Goal: Task Accomplishment & Management: Manage account settings

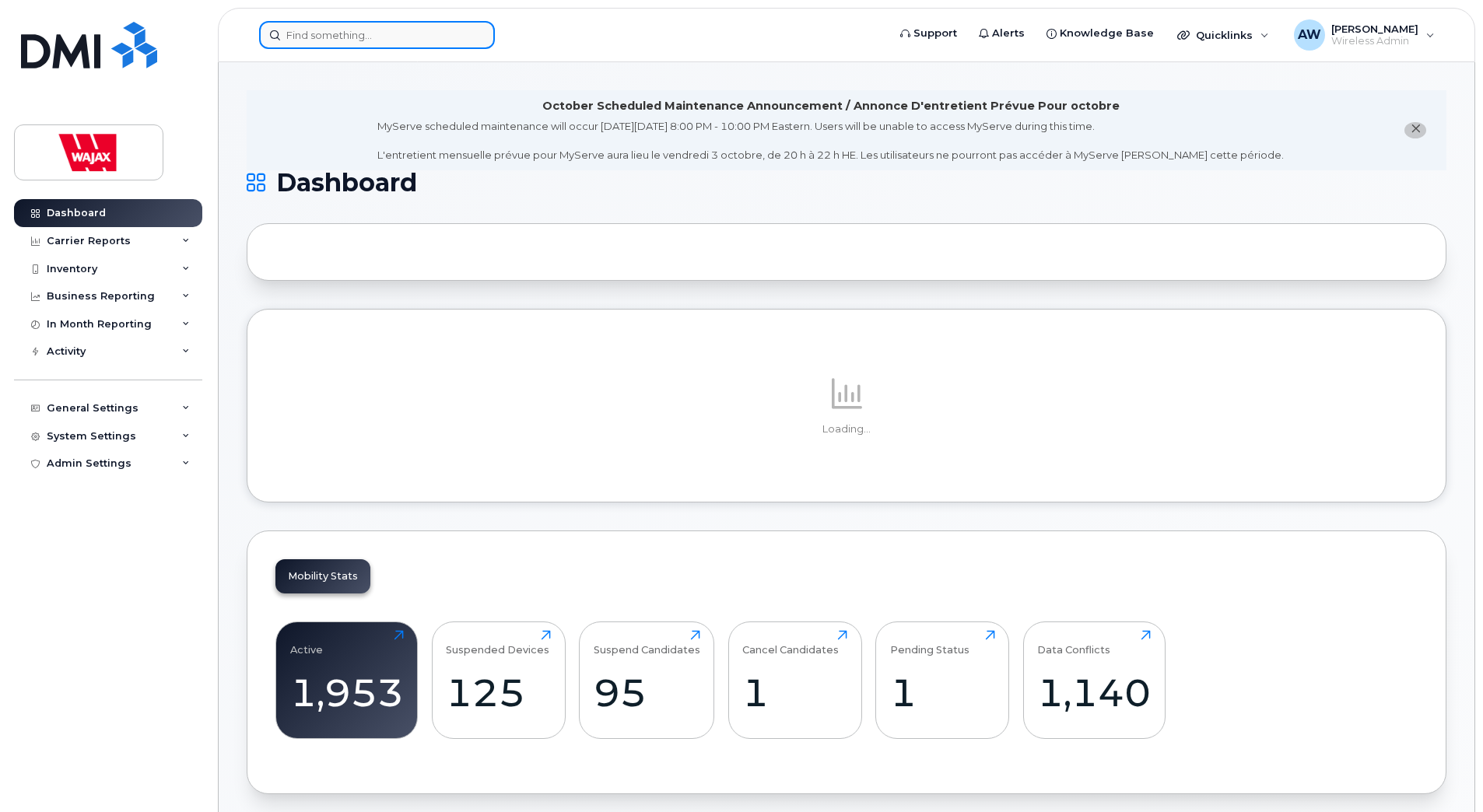
click at [440, 34] on input at bounding box center [377, 34] width 236 height 28
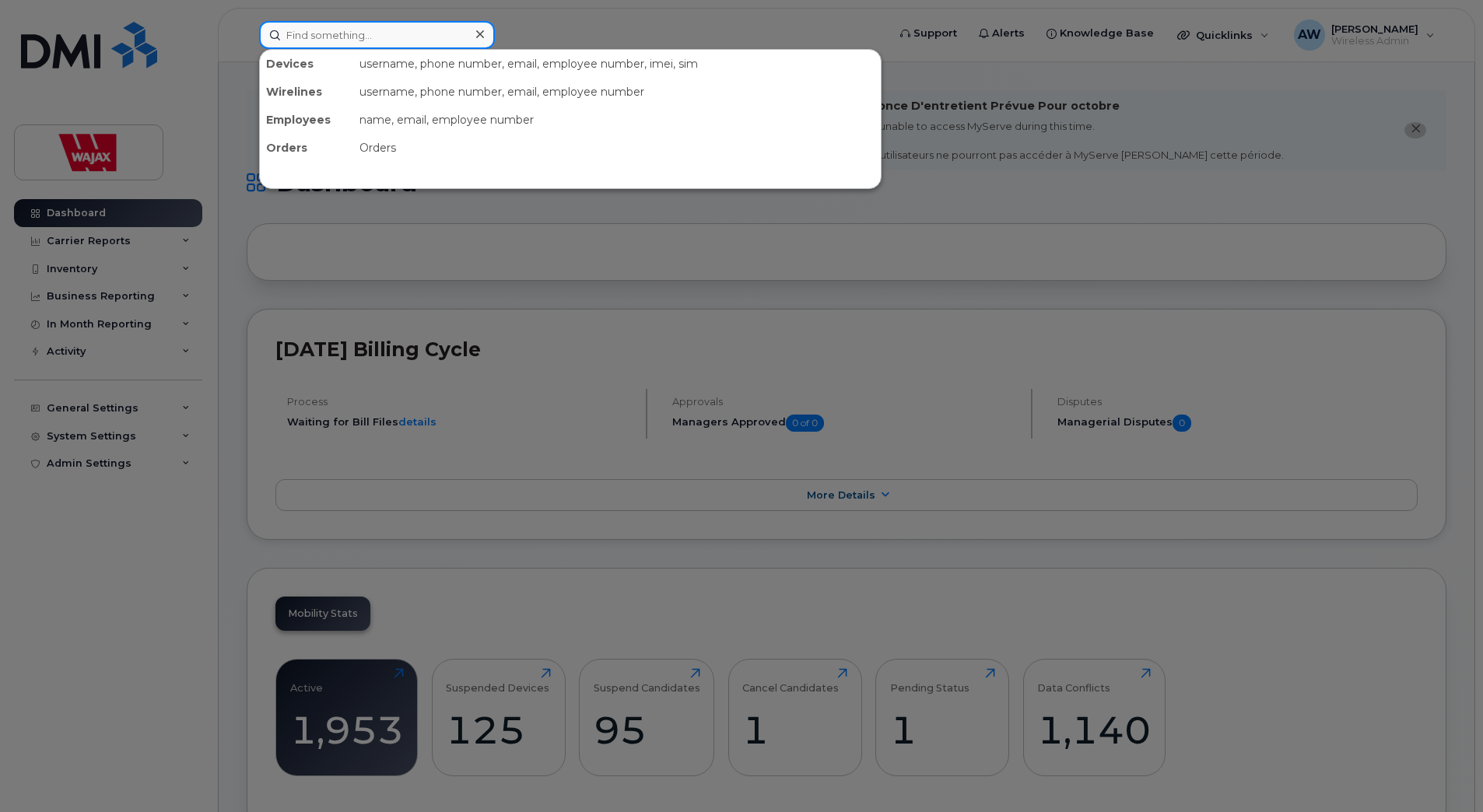
paste input "Luciow"
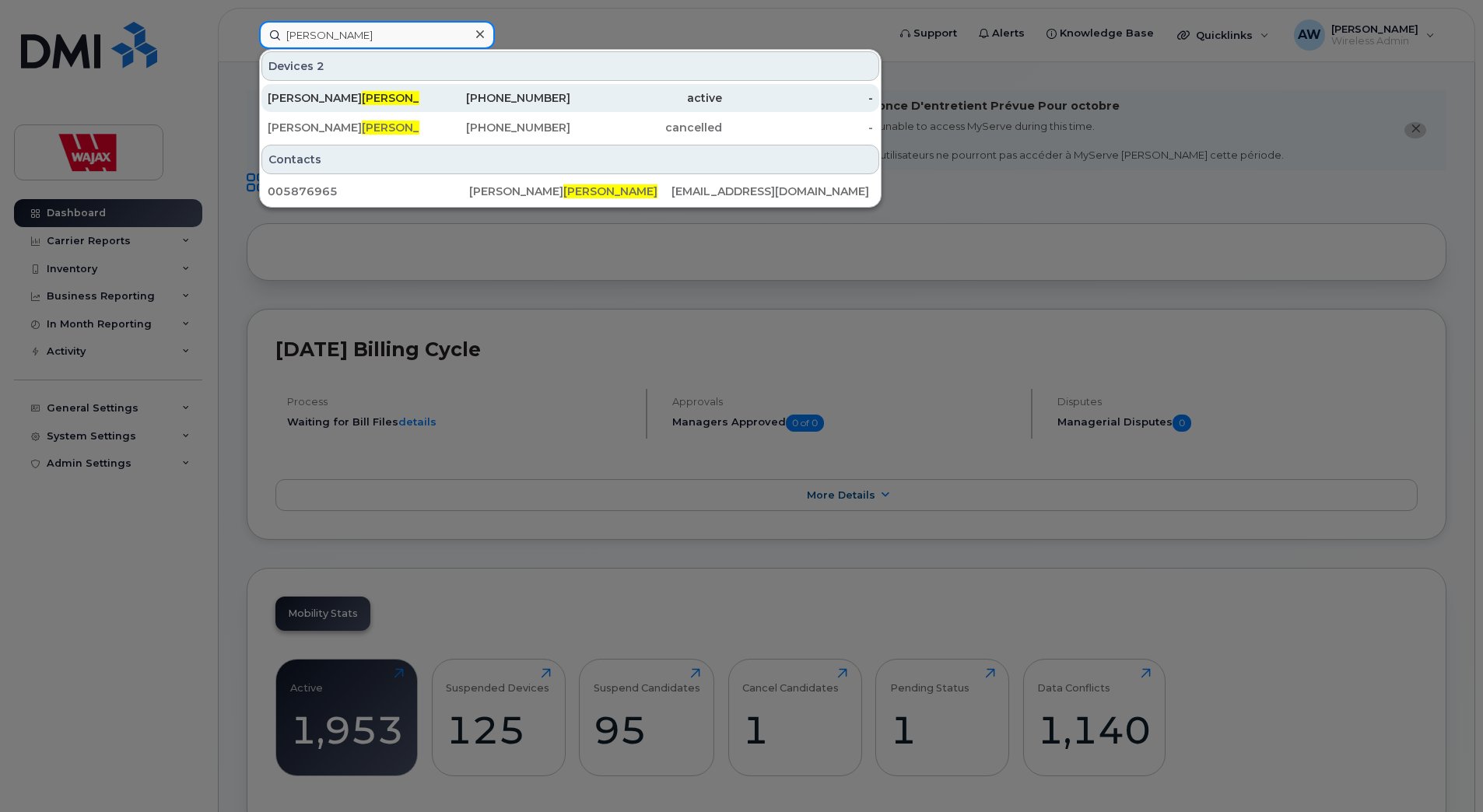
type input "Luciow"
click at [412, 92] on div "Kasandra Luciow" at bounding box center [343, 98] width 152 height 16
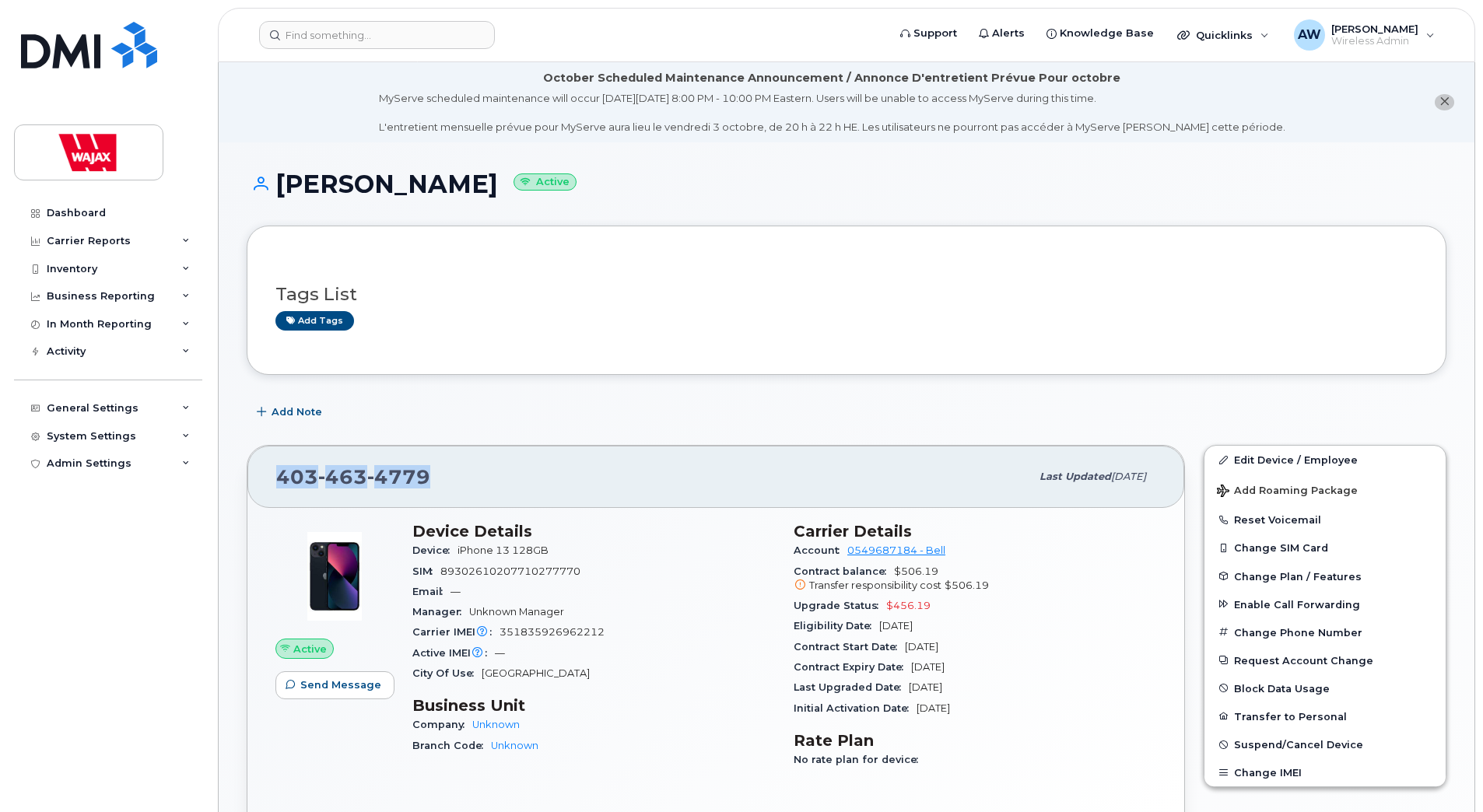
drag, startPoint x: 450, startPoint y: 477, endPoint x: 278, endPoint y: 491, distance: 172.6
click at [278, 491] on div "403 463 4779" at bounding box center [653, 476] width 754 height 33
drag, startPoint x: 490, startPoint y: 180, endPoint x: 282, endPoint y: 201, distance: 209.1
click at [282, 201] on div "Kasandra Luciow Active" at bounding box center [846, 198] width 1200 height 55
copy h1 "Kasandra Luciow"
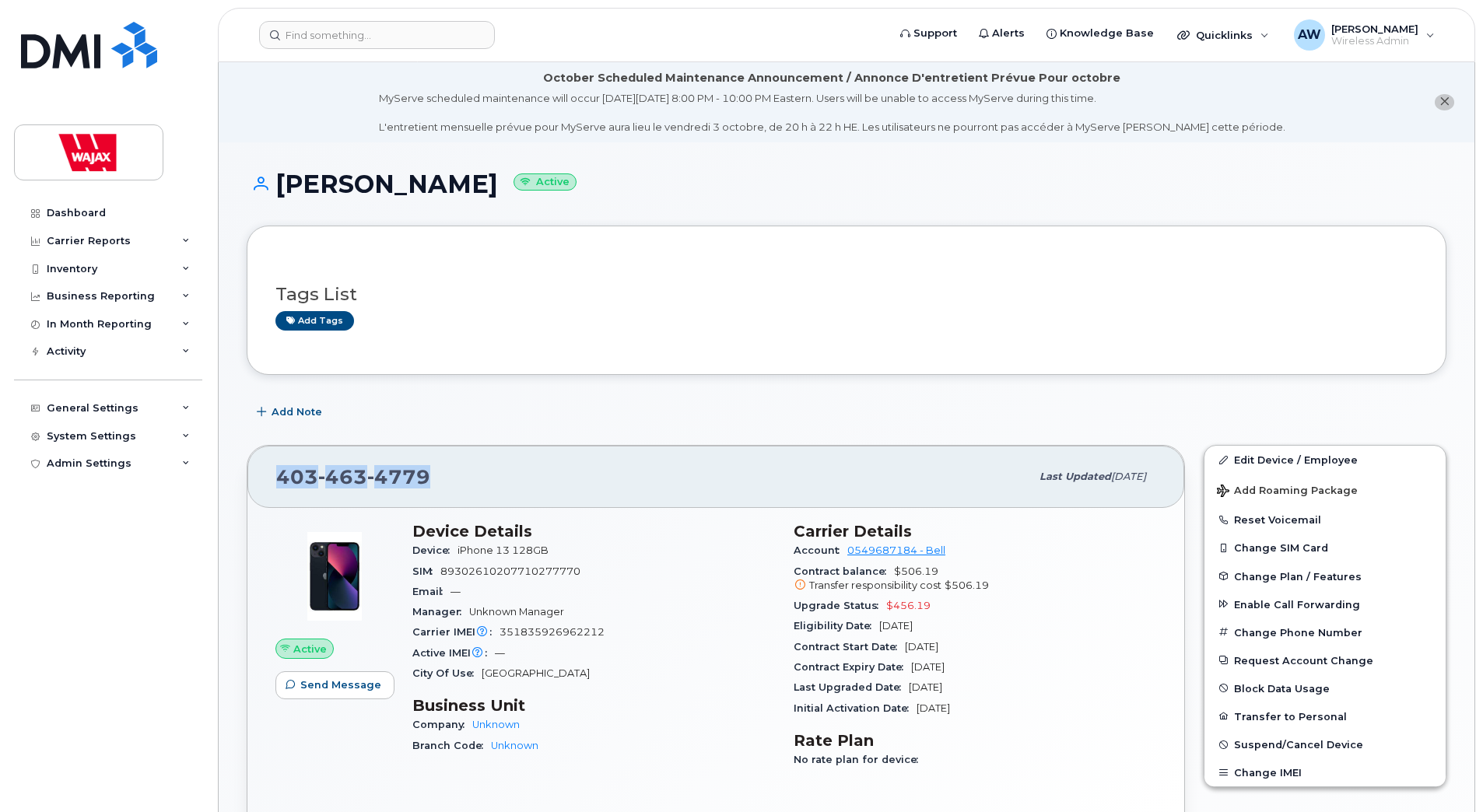
drag, startPoint x: 445, startPoint y: 471, endPoint x: 271, endPoint y: 487, distance: 174.7
click at [271, 487] on div "403 463 4779 Last updated Sep 17, 2025" at bounding box center [716, 477] width 937 height 62
copy span "403 463 4779"
click at [353, 32] on input at bounding box center [377, 34] width 236 height 28
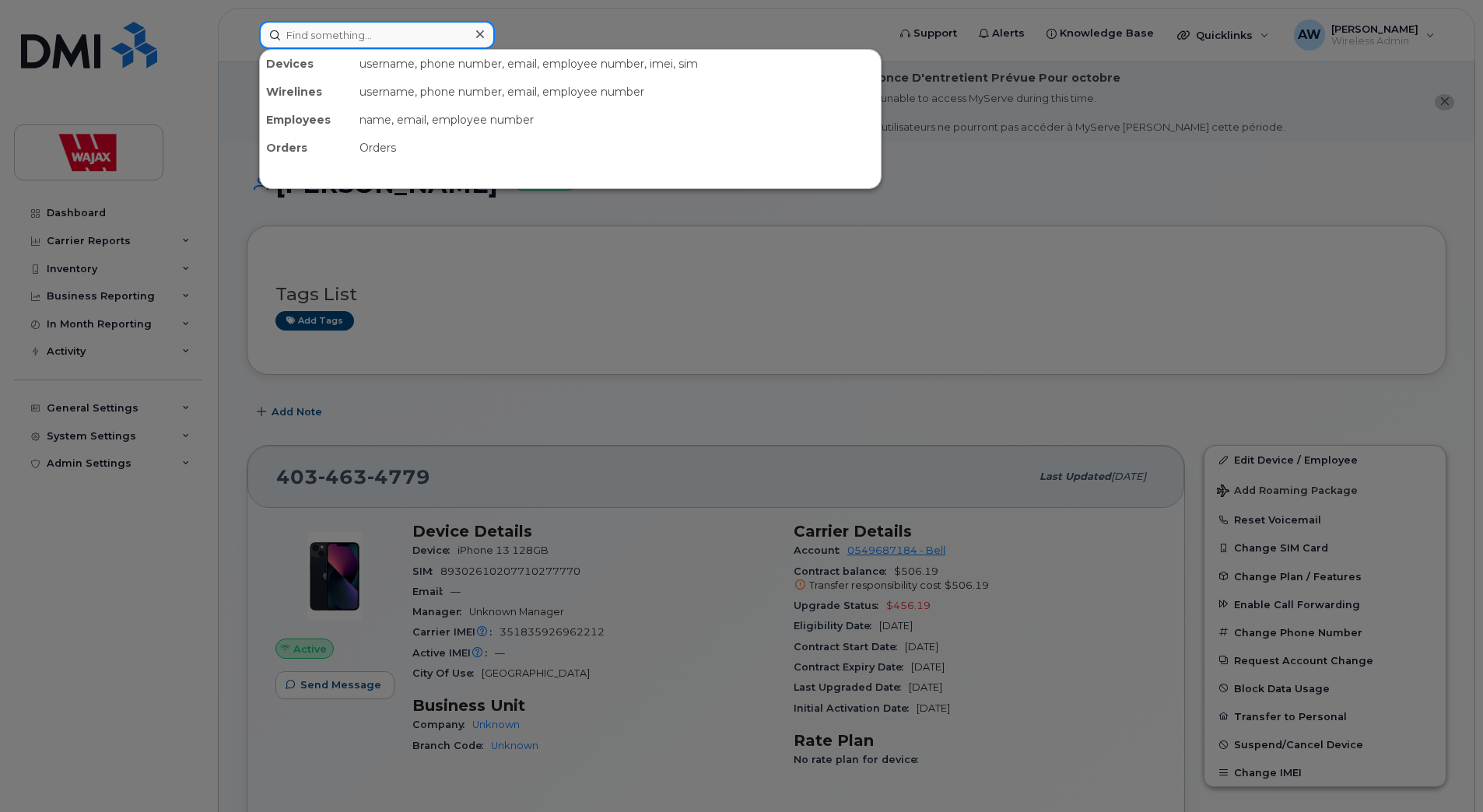
paste input "Sidhu"
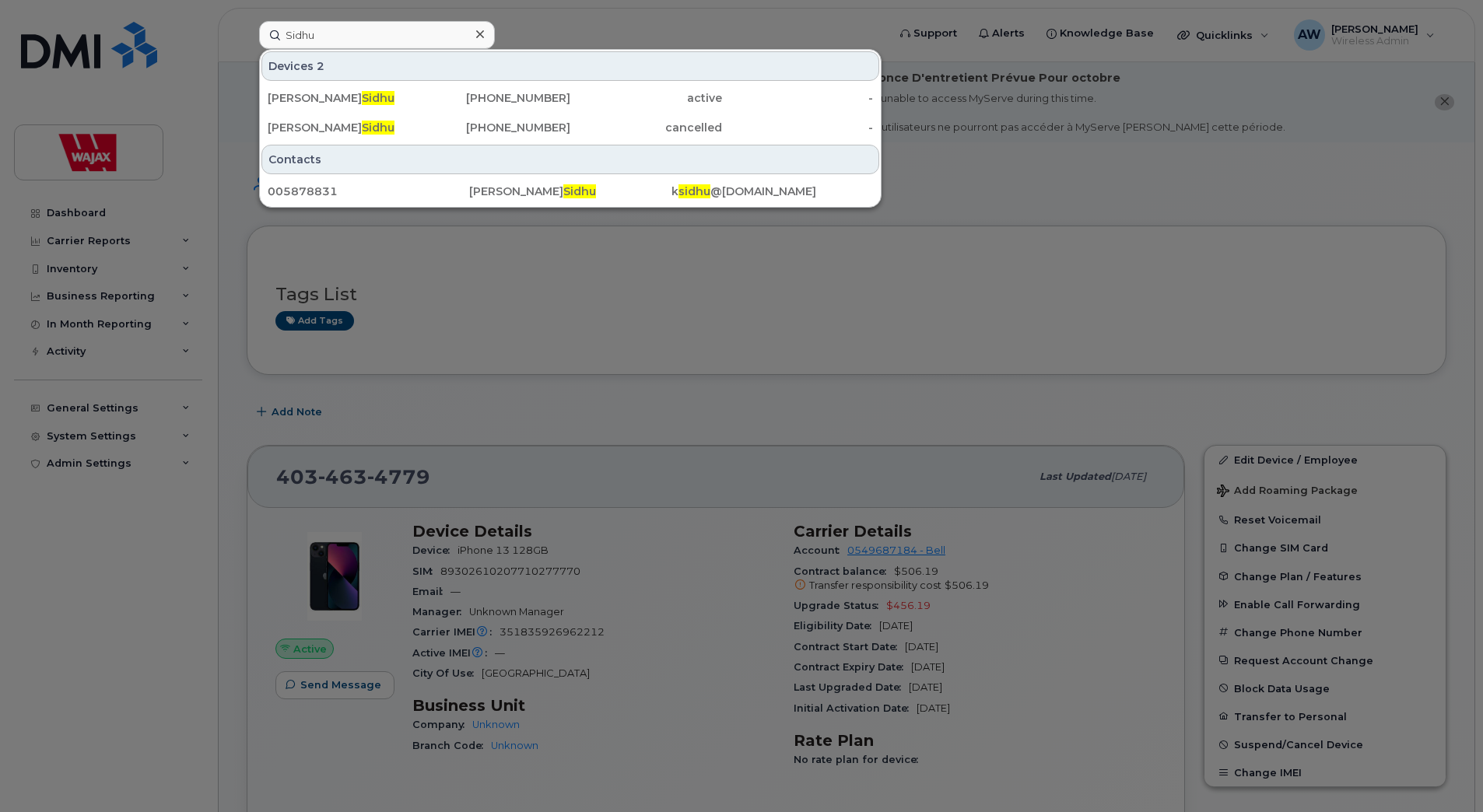
click at [692, 26] on div at bounding box center [741, 406] width 1483 height 812
click at [355, 41] on input "Sidhu" at bounding box center [377, 34] width 236 height 28
drag, startPoint x: 357, startPoint y: 41, endPoint x: 65, endPoint y: 55, distance: 292.3
click at [247, 49] on div "Sidhu Devices 2 Karandeep Sidhu 780-239-5436 active - Karandeep Sidhu 514-701-4…" at bounding box center [568, 34] width 643 height 28
paste input "Tony Howarth"
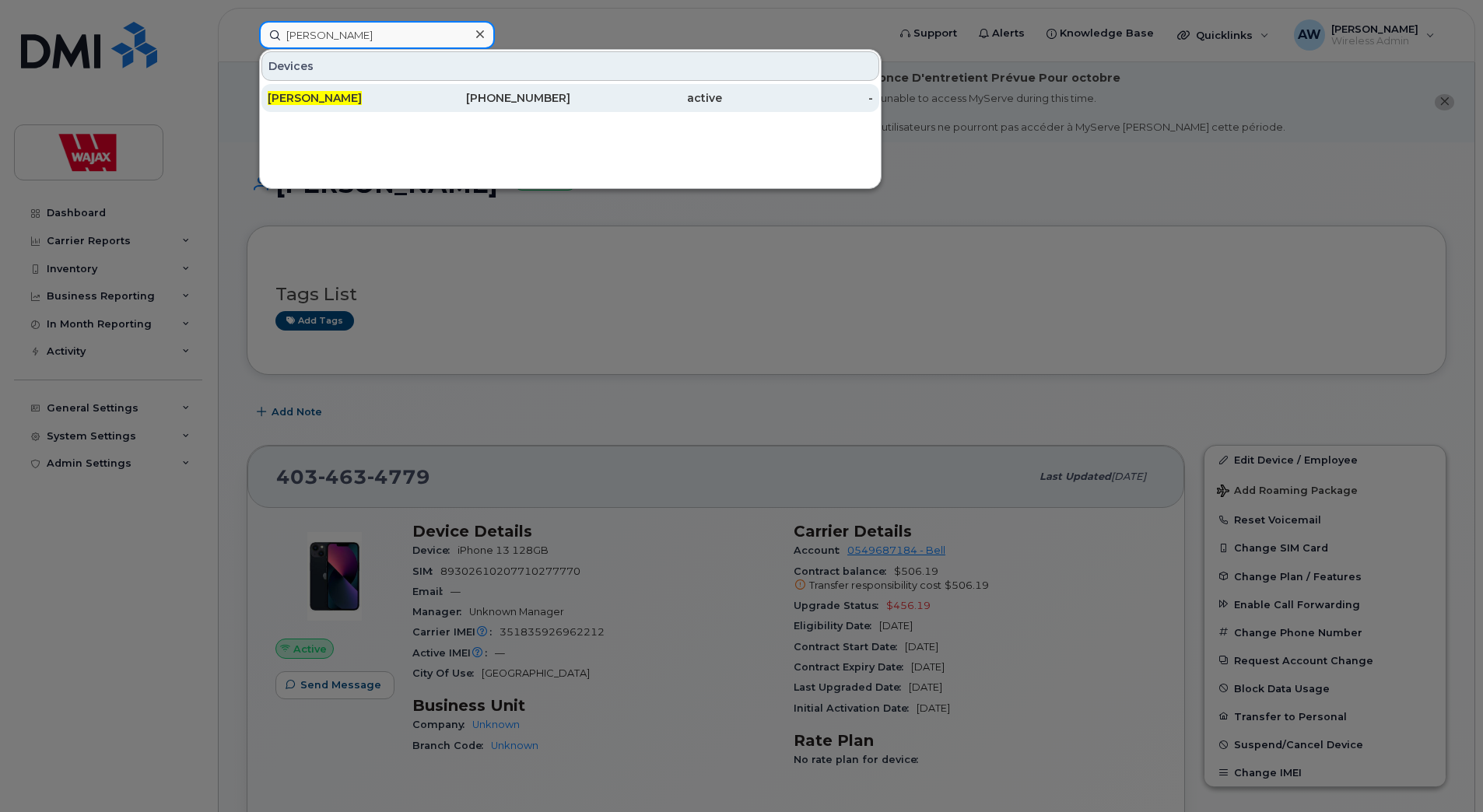
type input "Tony Howarth"
click at [386, 101] on div "Tony Howarth" at bounding box center [343, 98] width 152 height 16
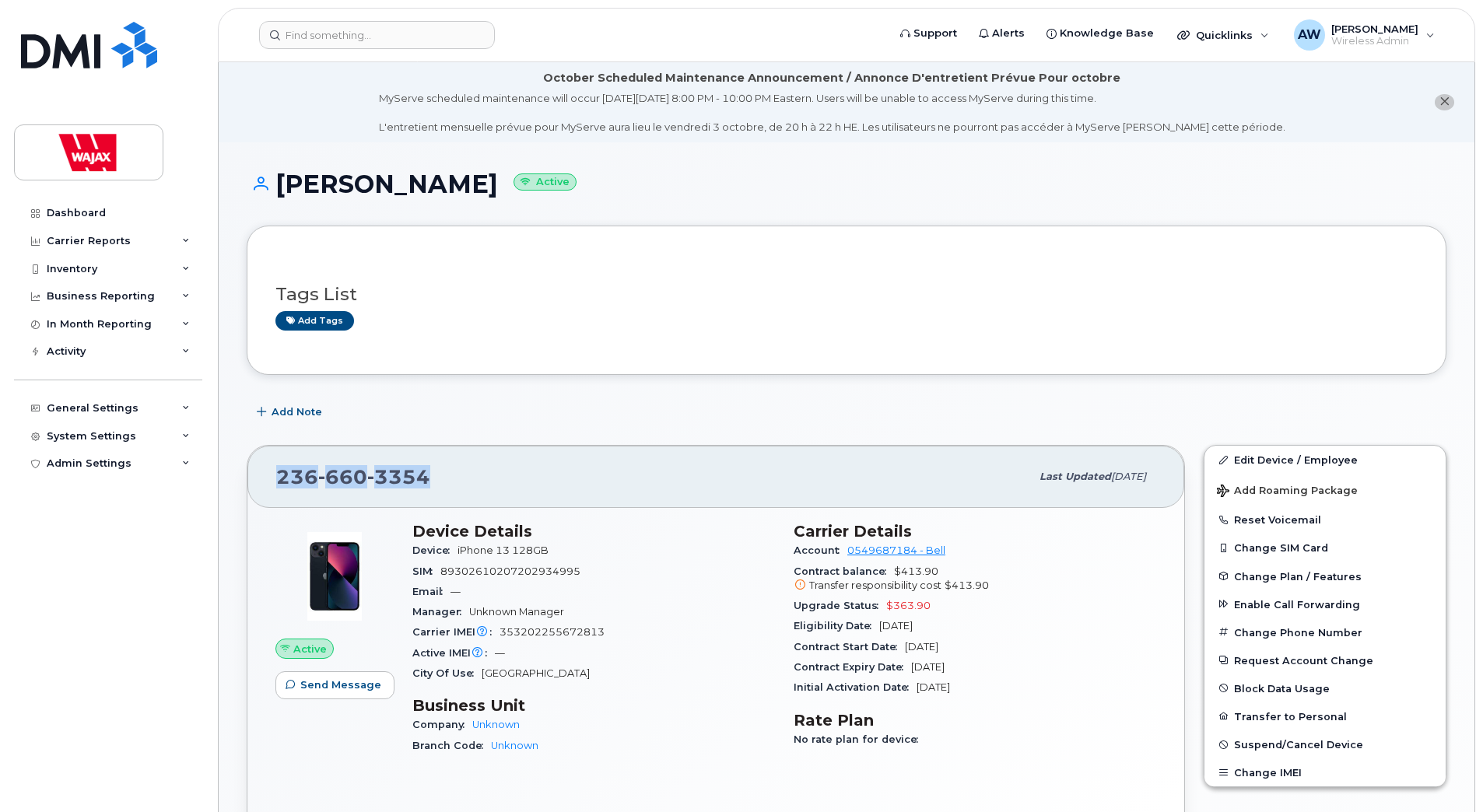
drag, startPoint x: 456, startPoint y: 479, endPoint x: 263, endPoint y: 505, distance: 194.7
click at [263, 505] on div "236 660 3354 Last updated Sep 23, 2025" at bounding box center [716, 477] width 937 height 62
copy span "236 660 3354"
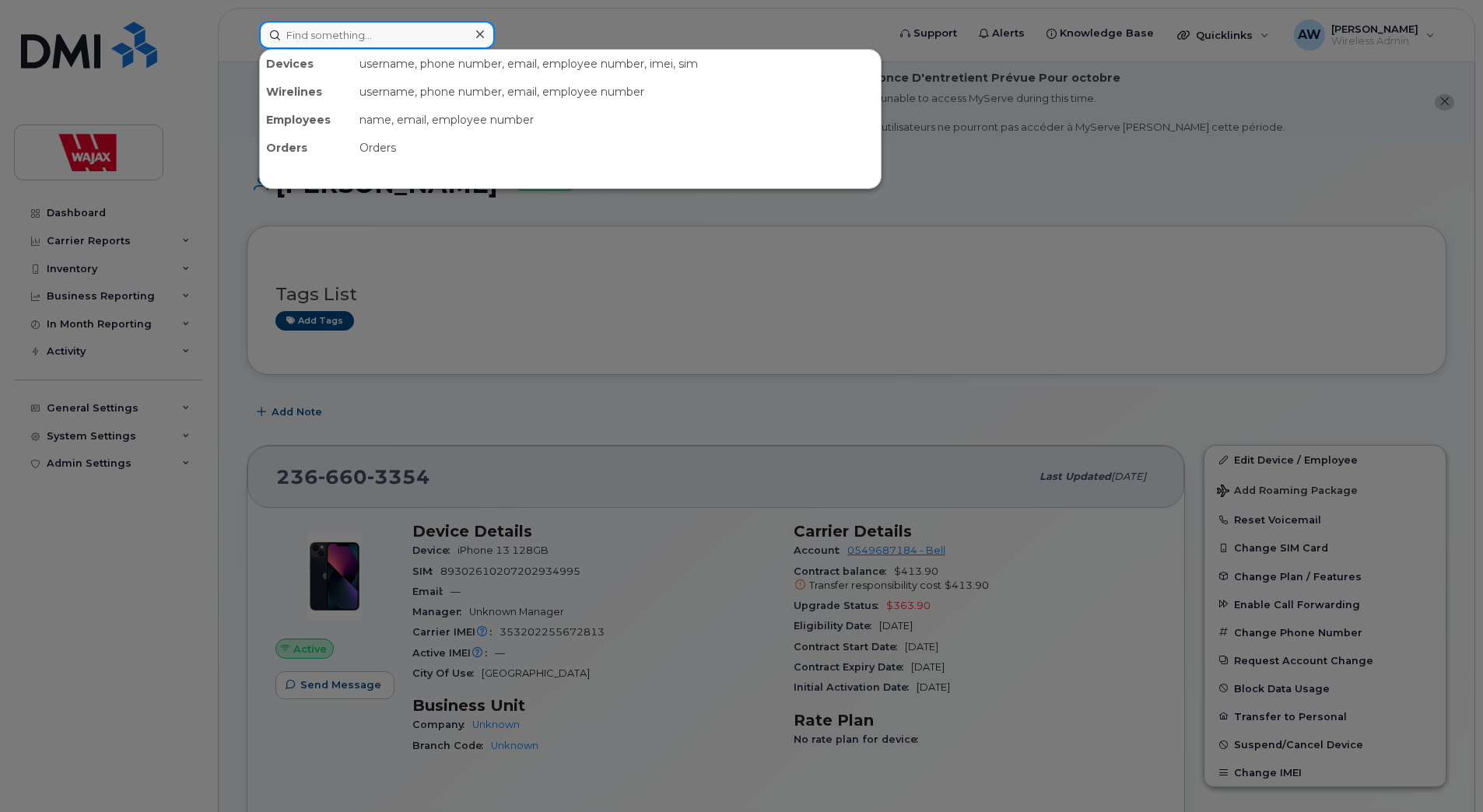
click at [368, 34] on input at bounding box center [377, 34] width 236 height 28
paste input "William Hursley"
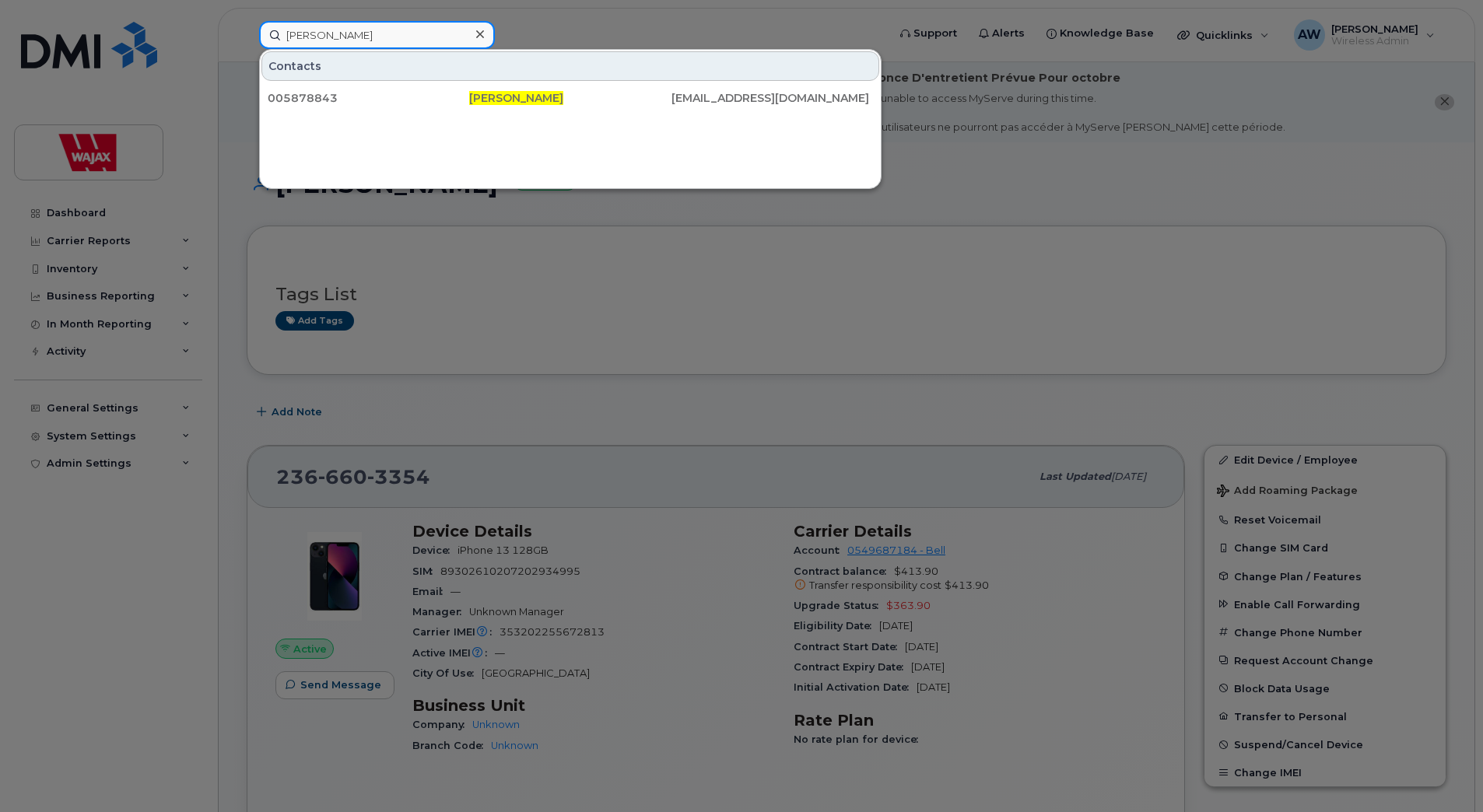
click at [321, 31] on input "William Hursley" at bounding box center [377, 34] width 236 height 28
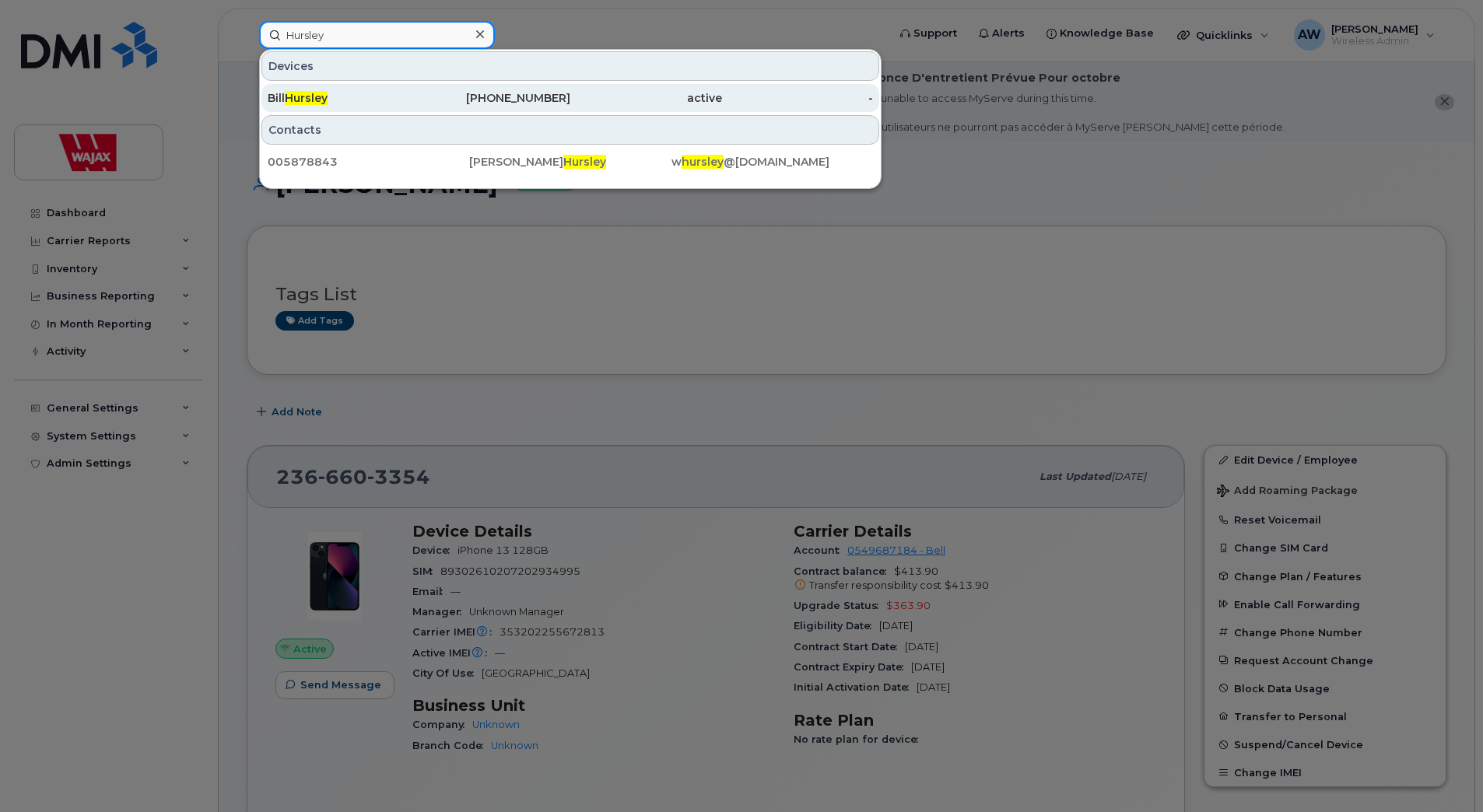
type input "Hursley"
click at [350, 101] on div "Bill Hursley" at bounding box center [343, 98] width 152 height 16
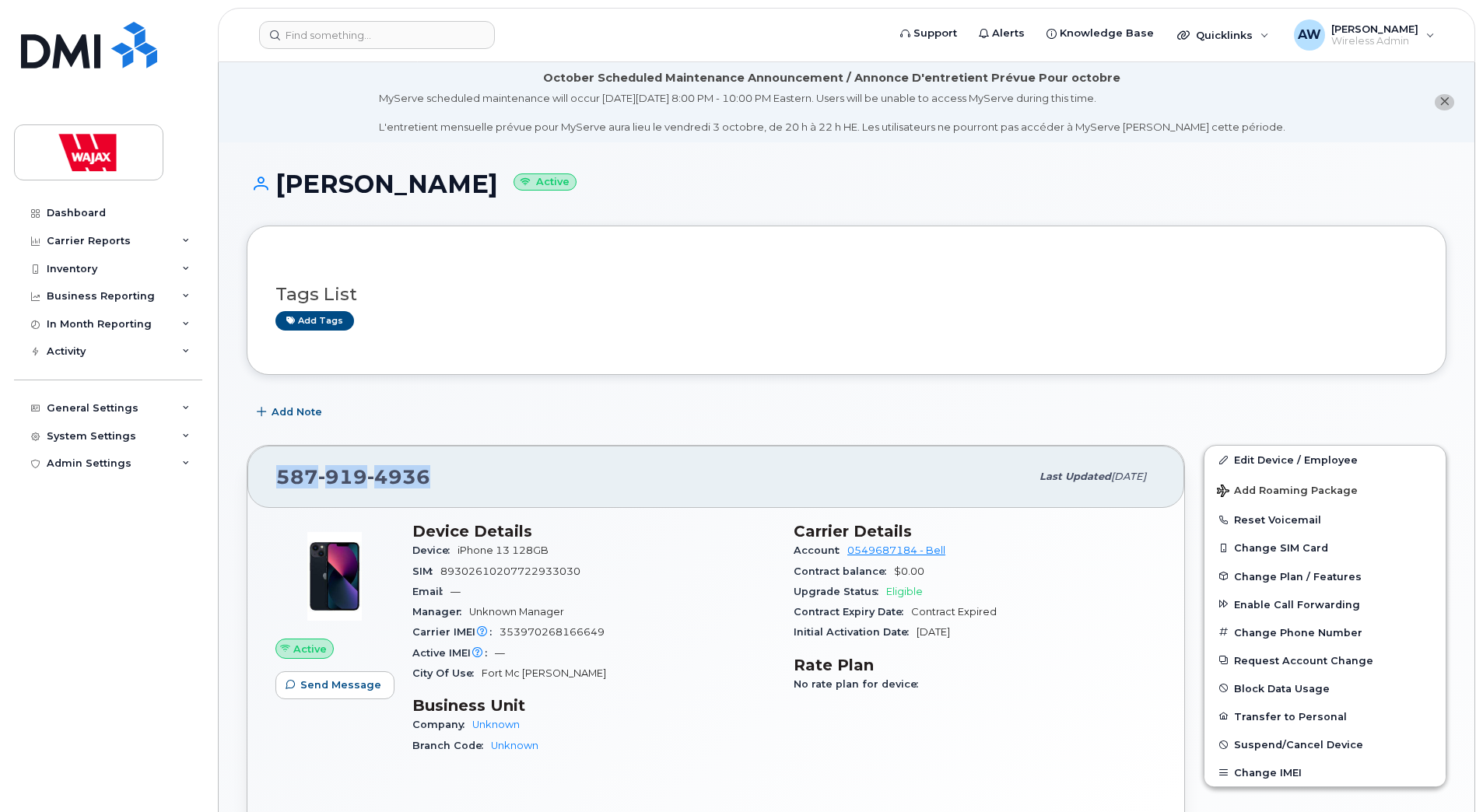
drag, startPoint x: 437, startPoint y: 479, endPoint x: 278, endPoint y: 475, distance: 159.1
click at [278, 475] on div "587 919 4936" at bounding box center [653, 476] width 754 height 33
copy span "587 919 4936"
drag, startPoint x: 1292, startPoint y: 459, endPoint x: 1130, endPoint y: 467, distance: 162.2
click at [1292, 459] on link "Edit Device / Employee" at bounding box center [1325, 459] width 241 height 28
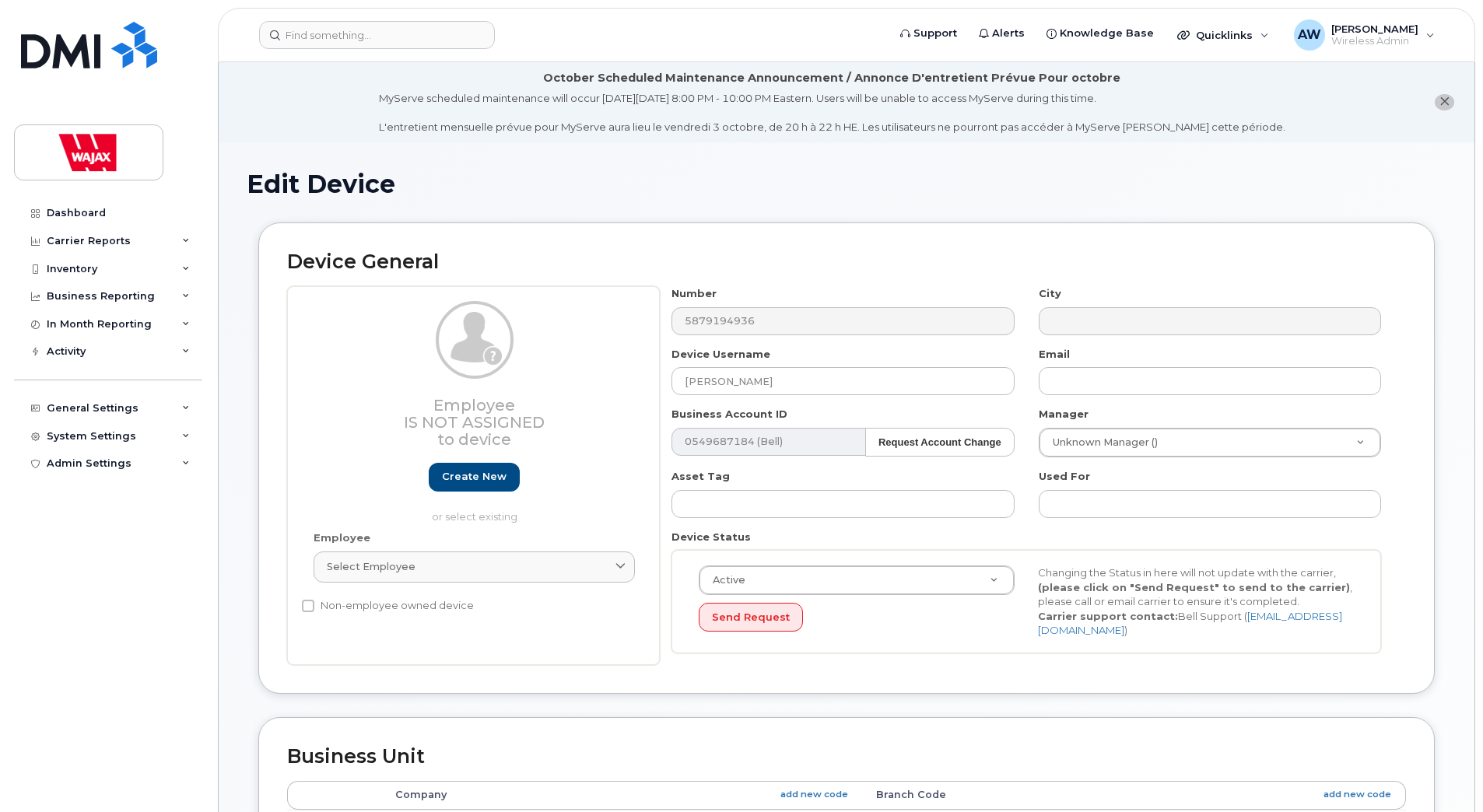
select select "23291731"
drag, startPoint x: 801, startPoint y: 379, endPoint x: 554, endPoint y: 400, distance: 247.9
click at [554, 400] on div "Employee Is not assigned to device Create new or select existing Employee Selec…" at bounding box center [846, 475] width 1118 height 379
paste input "William"
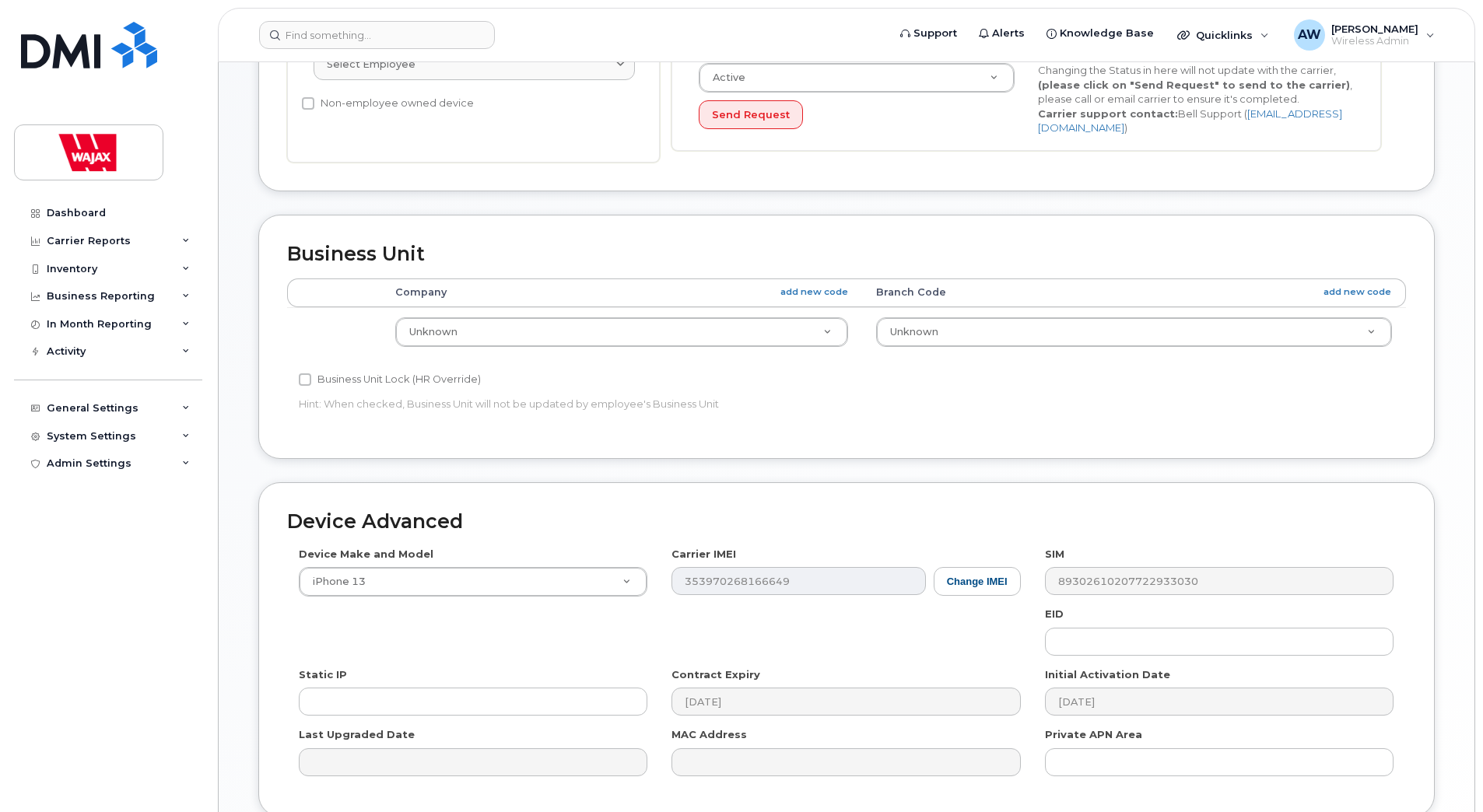
scroll to position [637, 0]
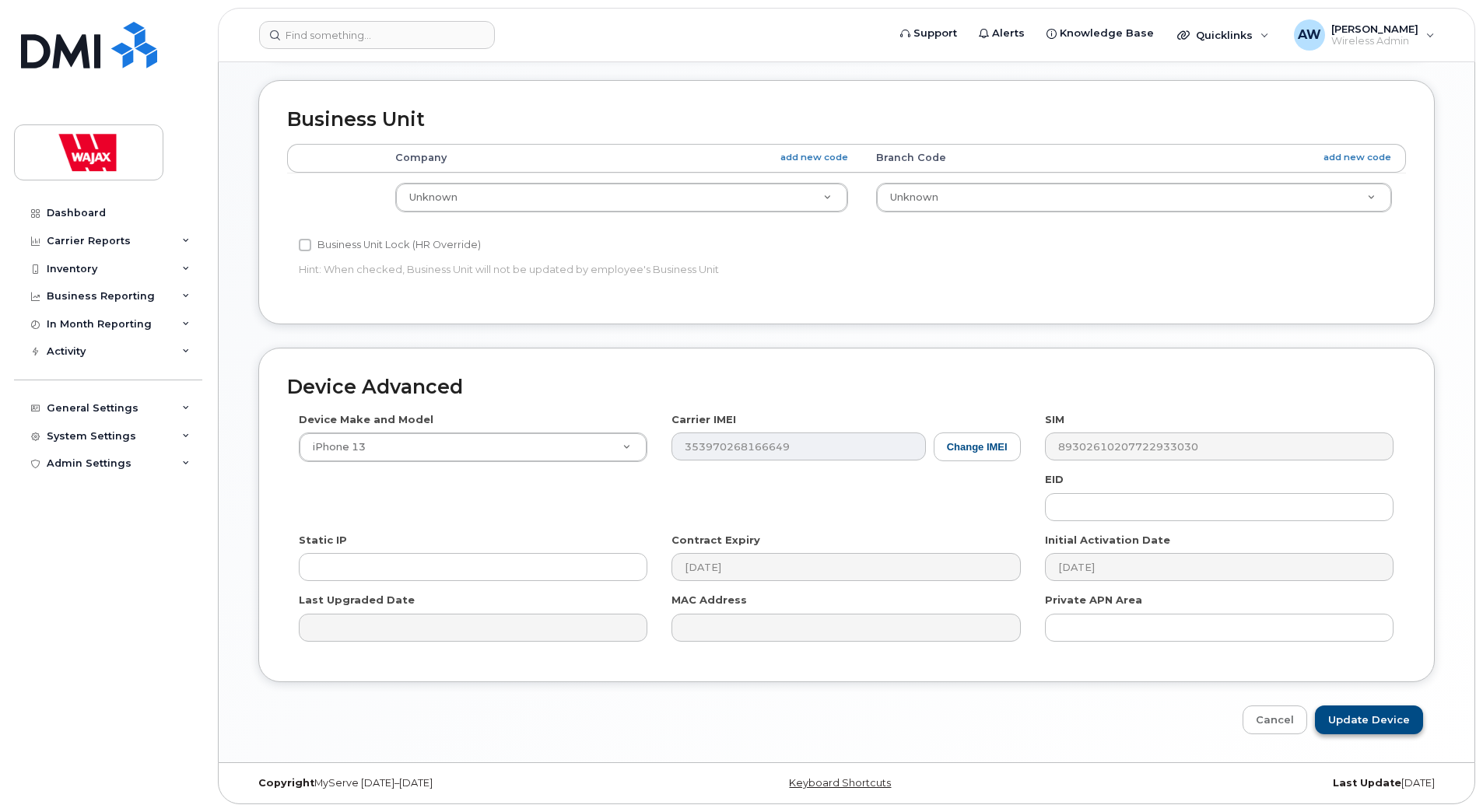
type input "William Hursley"
click at [1365, 721] on input "Update Device" at bounding box center [1369, 720] width 108 height 29
type input "Saving..."
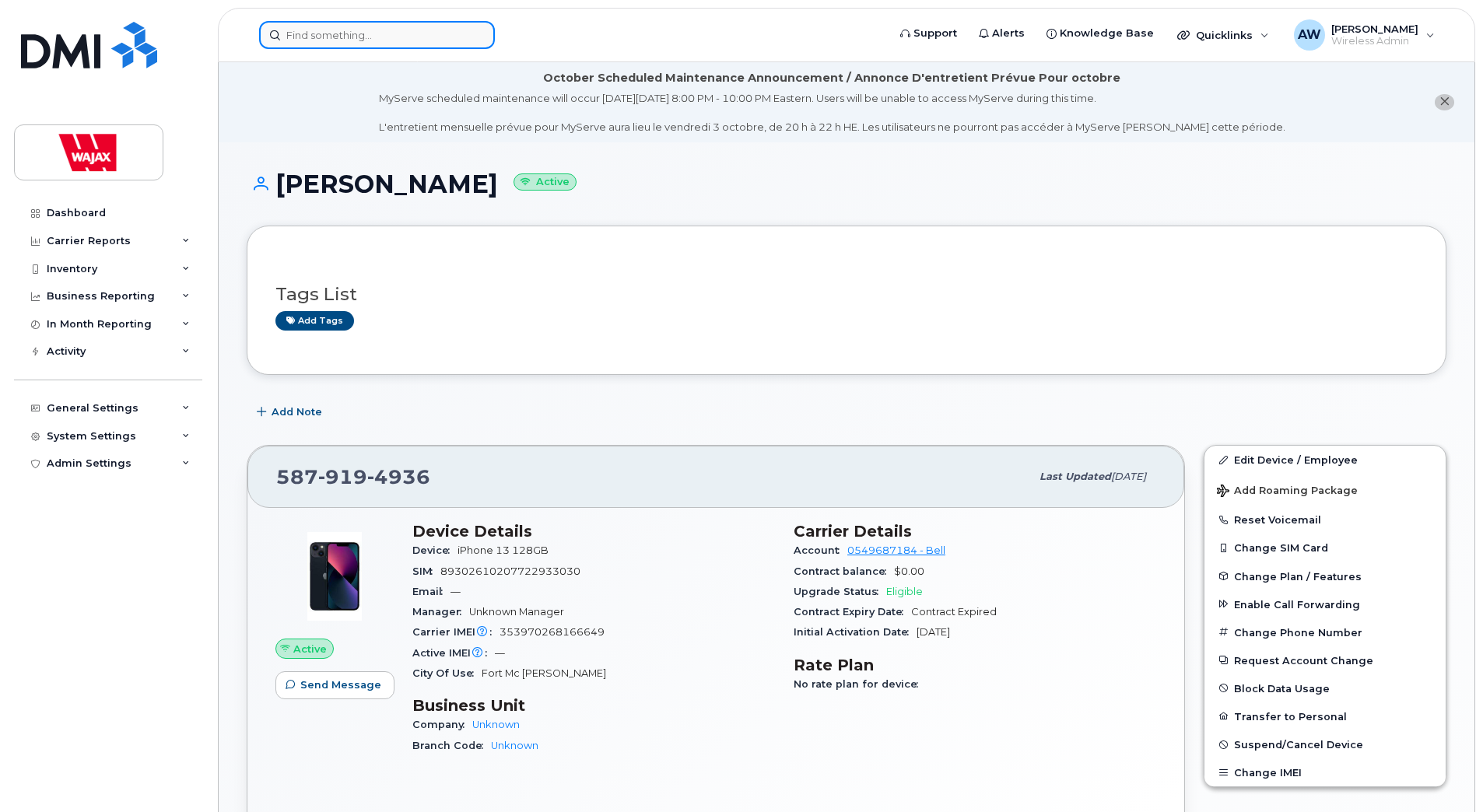
click at [376, 28] on input at bounding box center [377, 34] width 236 height 28
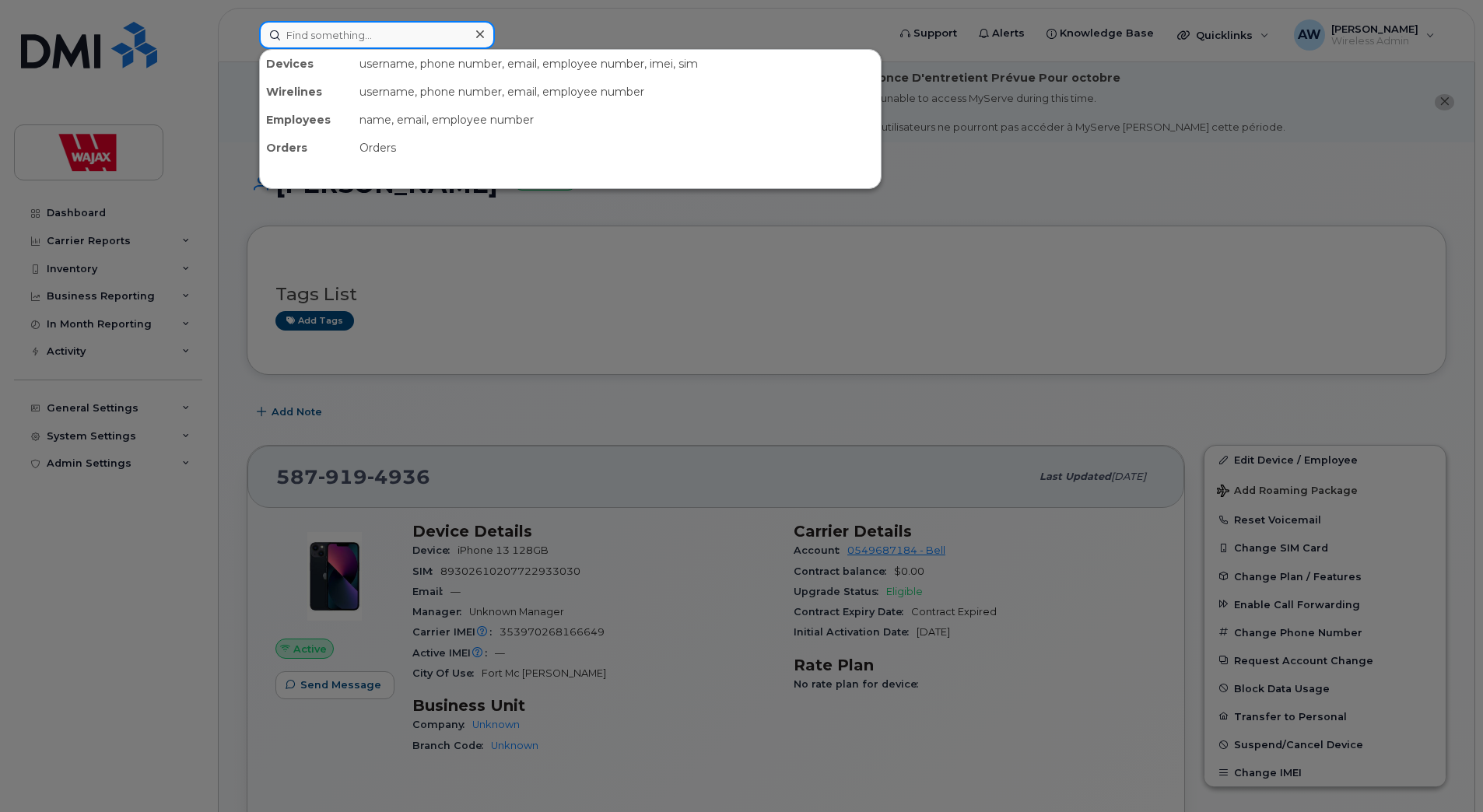
paste input "Tyler Whalen"
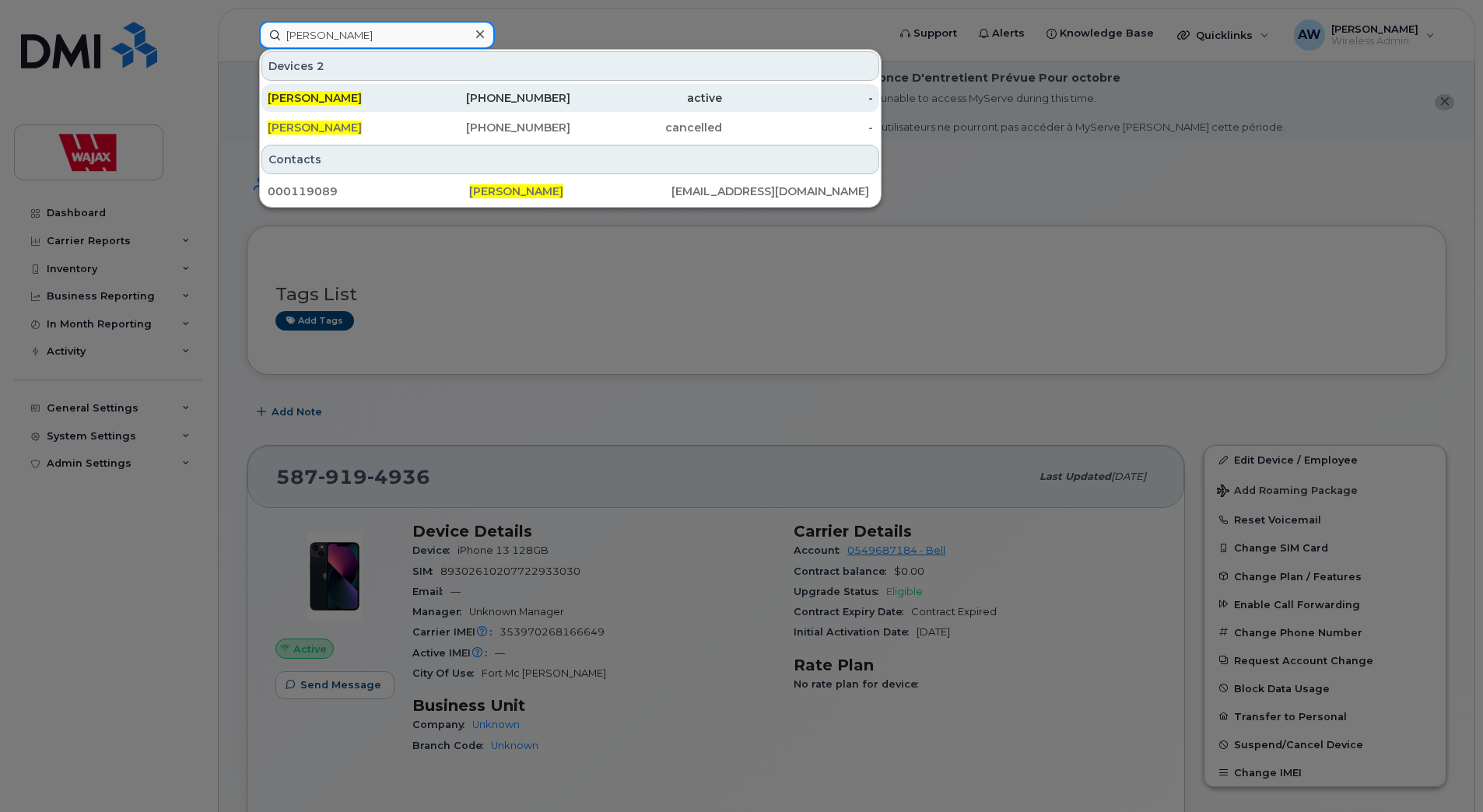
type input "Tyler Whalen"
click at [374, 88] on div "Tyler Whalen" at bounding box center [343, 97] width 152 height 28
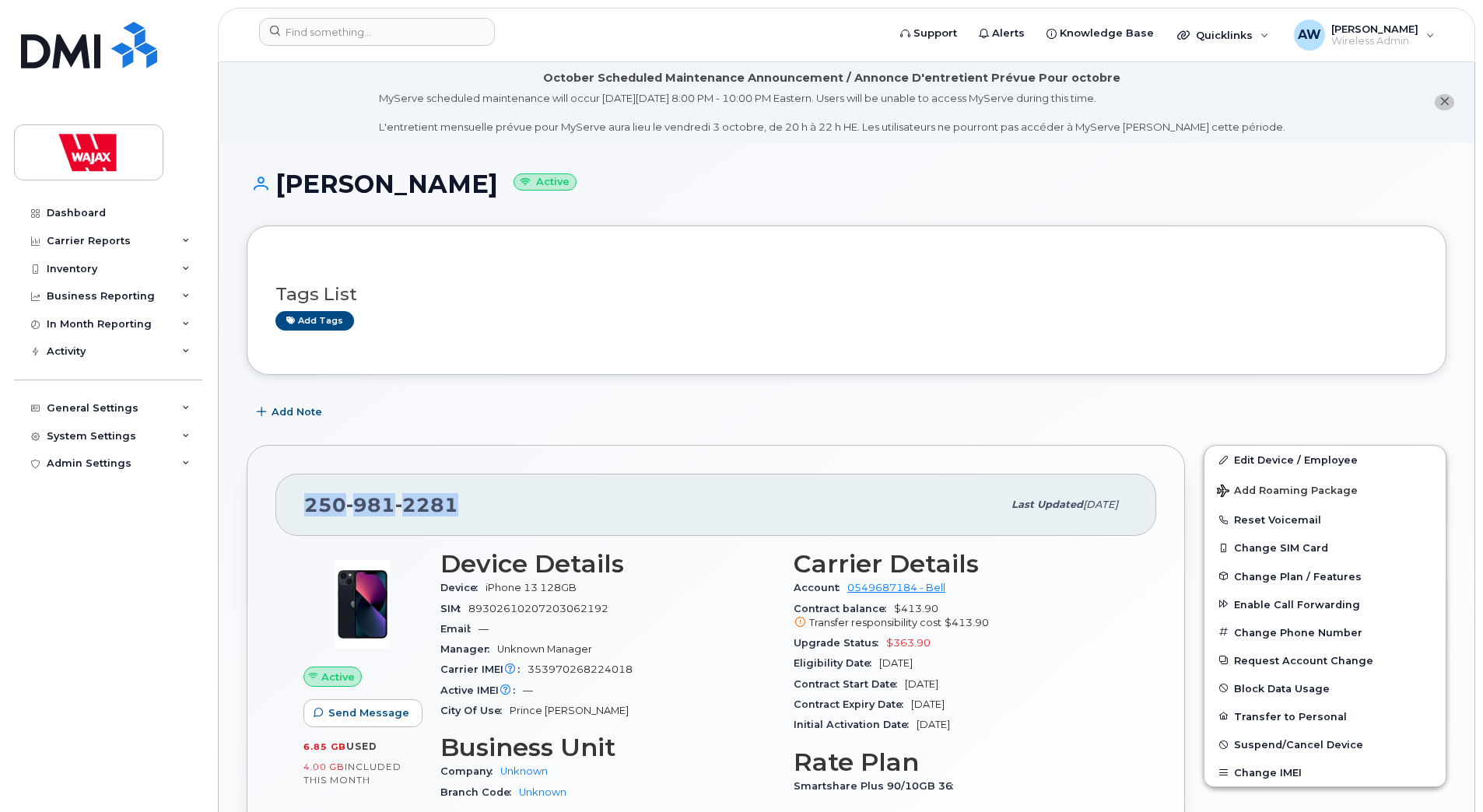
drag, startPoint x: 459, startPoint y: 494, endPoint x: 306, endPoint y: 510, distance: 153.8
click at [306, 510] on div "[PHONE_NUMBER]" at bounding box center [653, 504] width 698 height 33
copy span "[PHONE_NUMBER]"
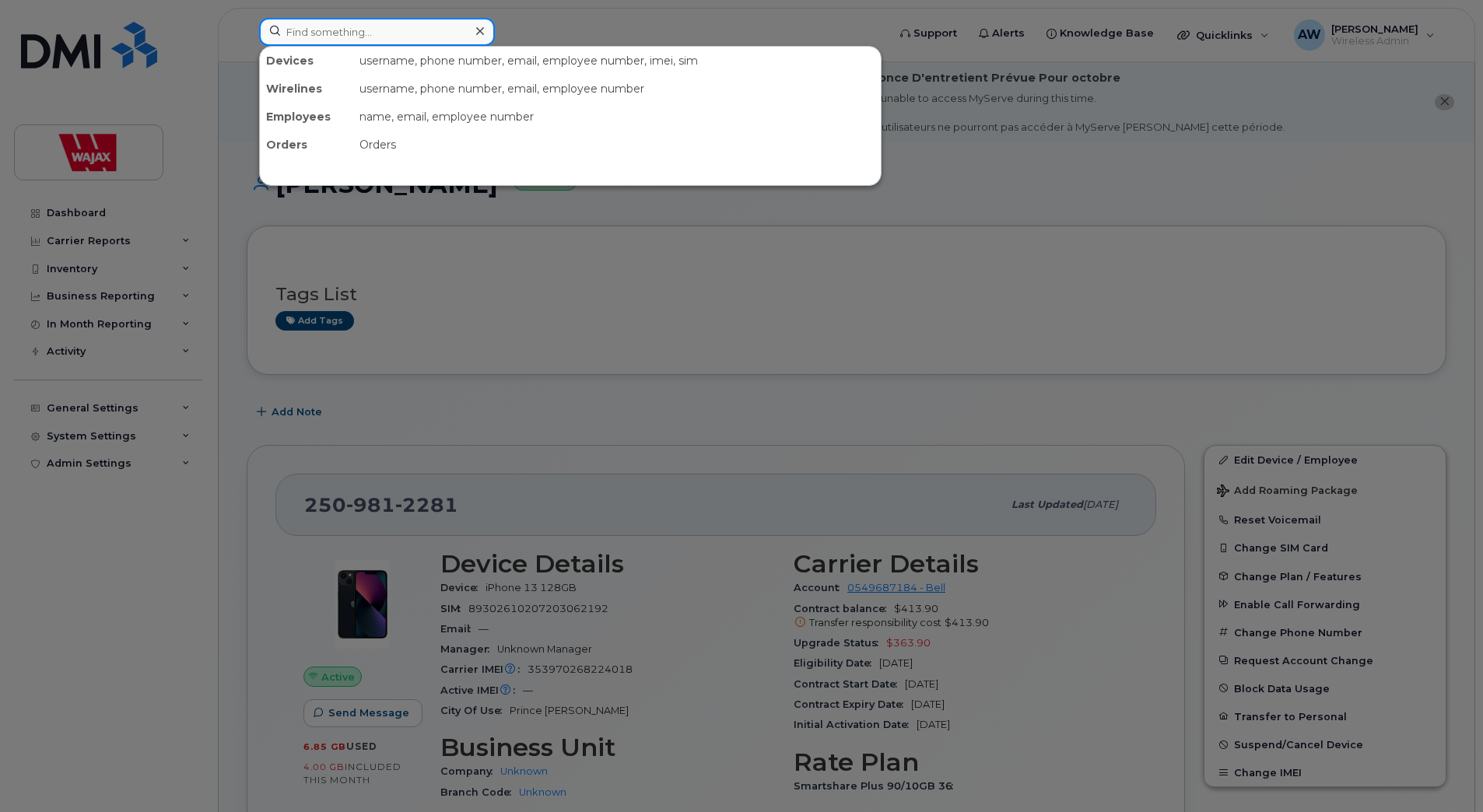
click at [444, 31] on input at bounding box center [377, 31] width 236 height 28
paste input "[PERSON_NAME]"
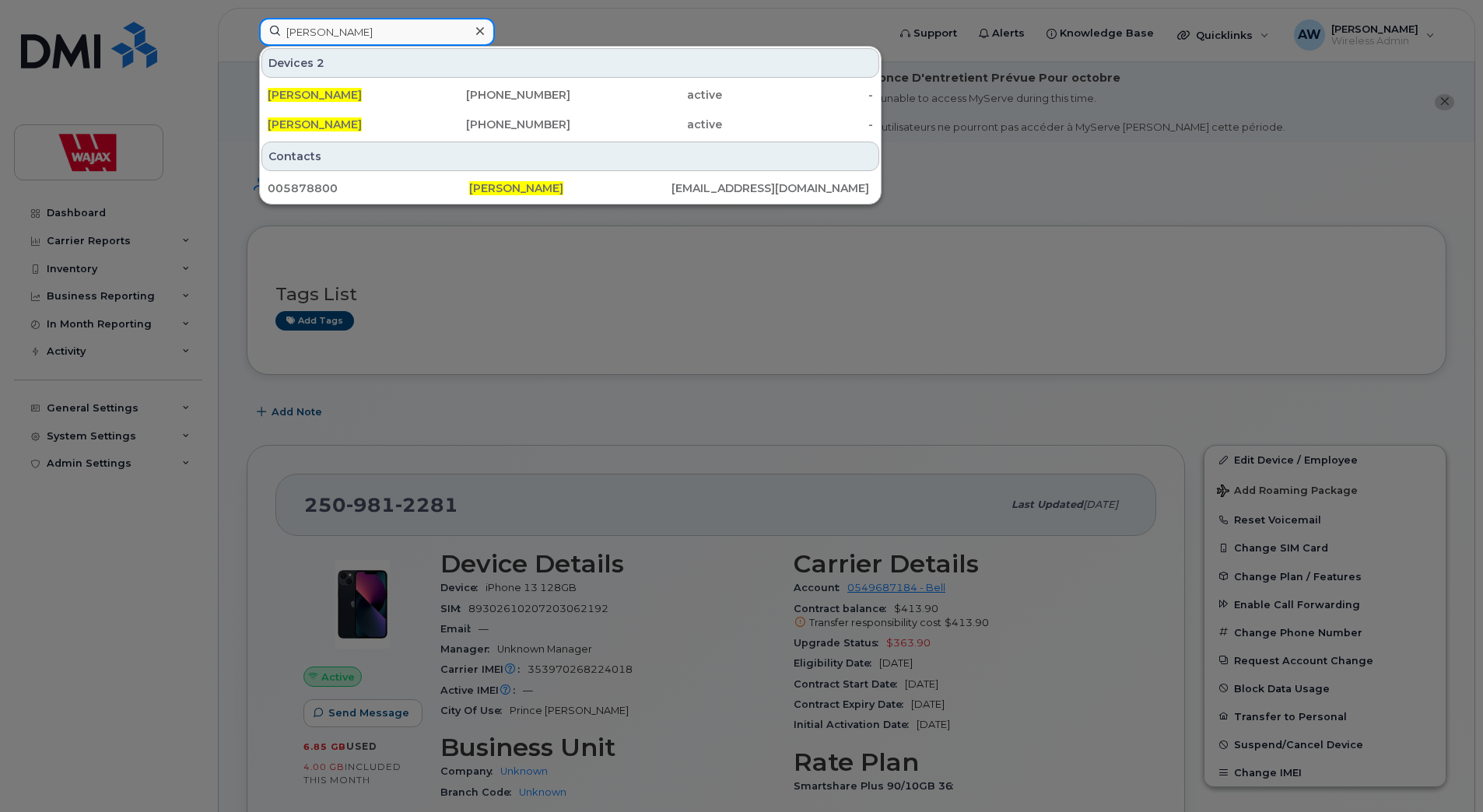
type input "[PERSON_NAME]"
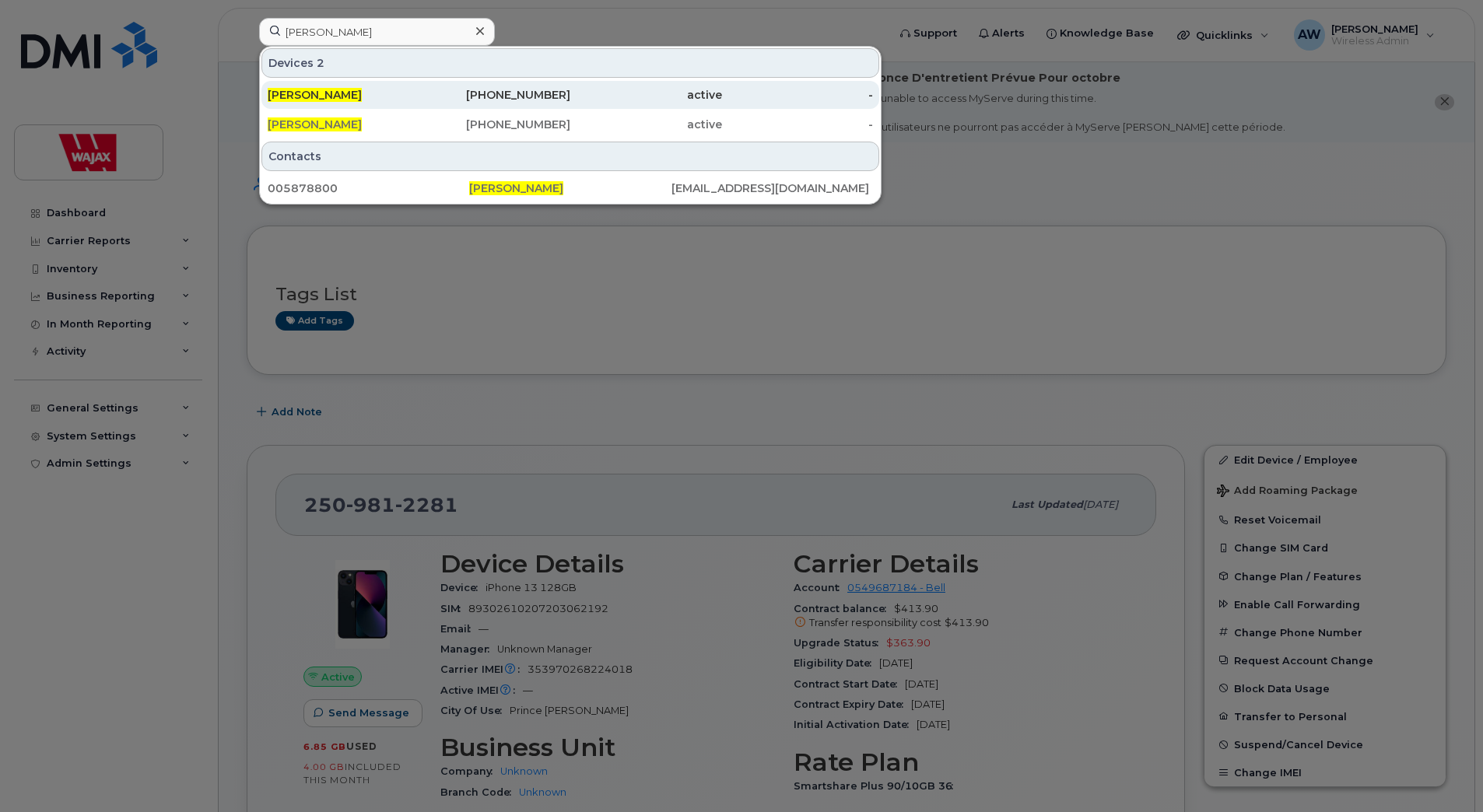
click at [534, 91] on div "778-268-4577" at bounding box center [495, 95] width 152 height 16
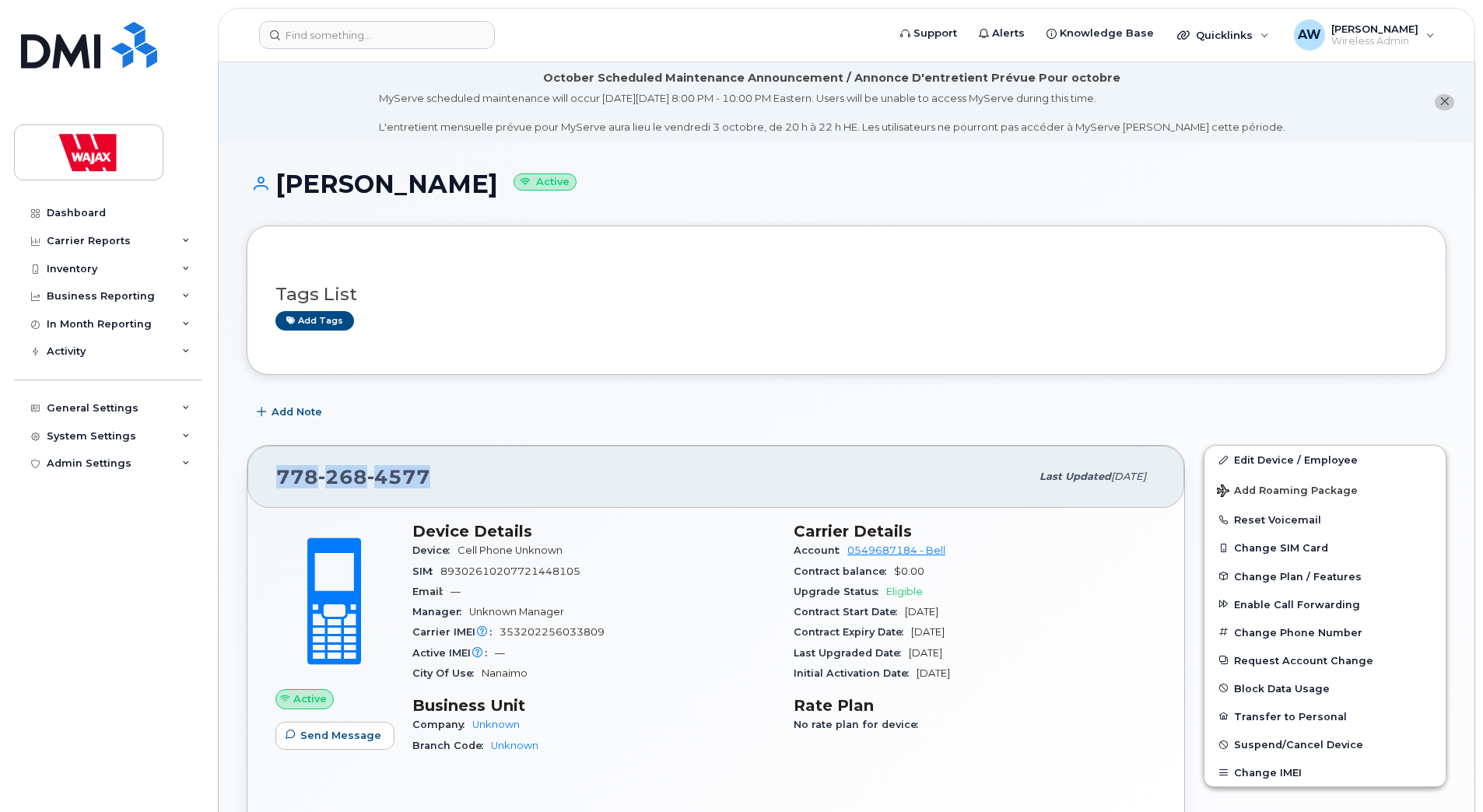
drag, startPoint x: 475, startPoint y: 476, endPoint x: 273, endPoint y: 483, distance: 202.1
click at [273, 483] on div "778 268 4577 Last updated Sep 23, 2025" at bounding box center [716, 477] width 937 height 62
copy span "778 268 4577"
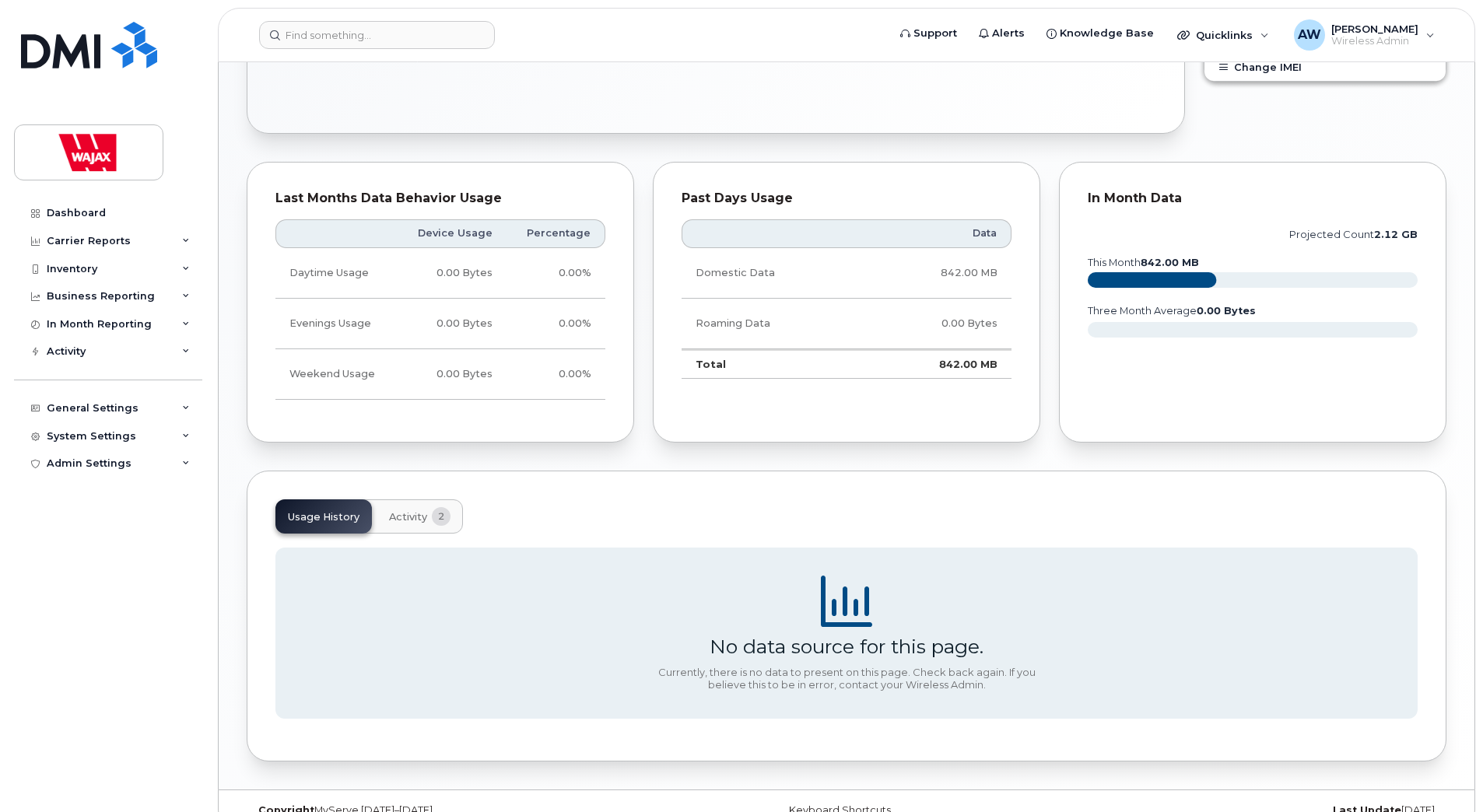
scroll to position [733, 0]
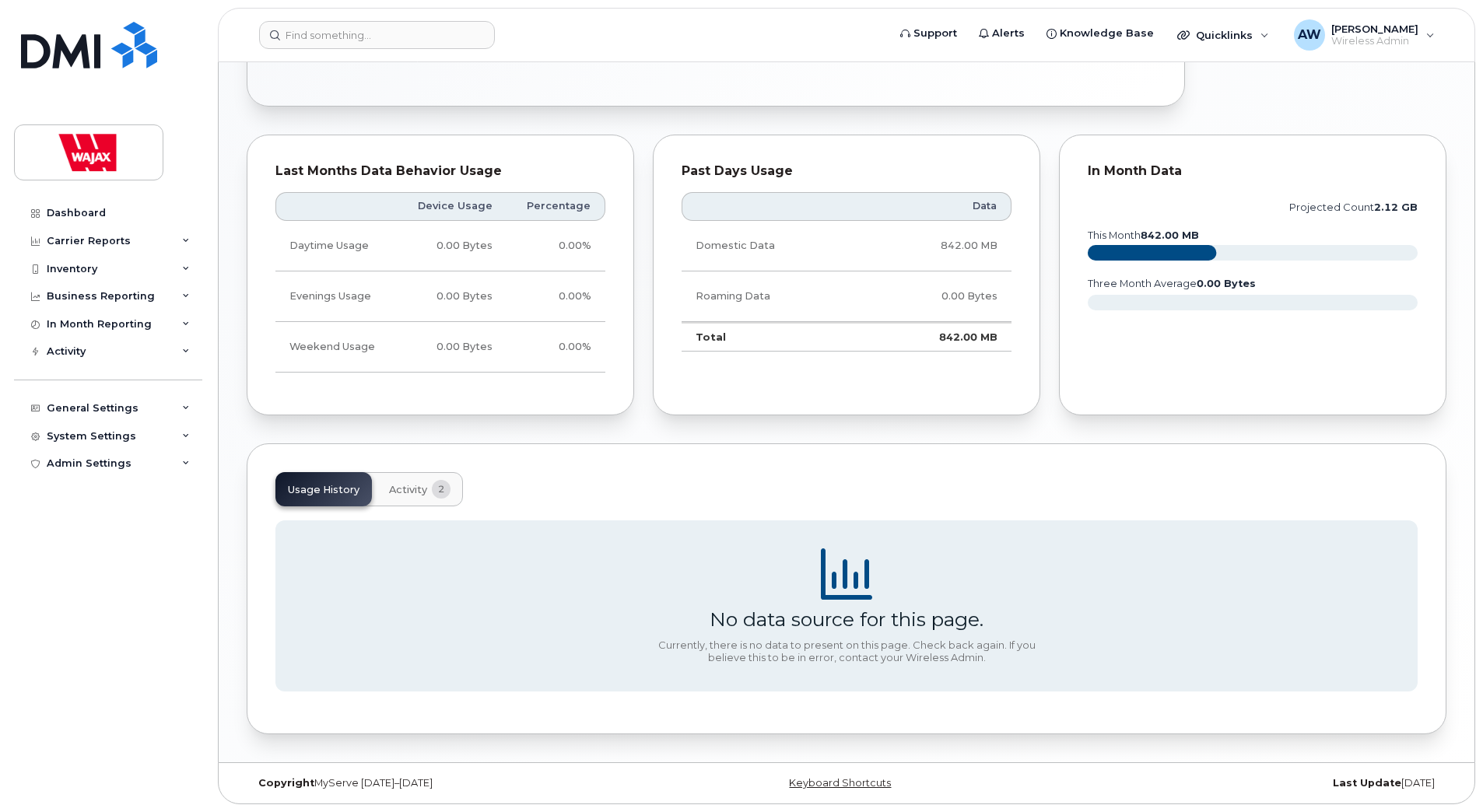
click at [417, 488] on span "Activity" at bounding box center [408, 491] width 38 height 13
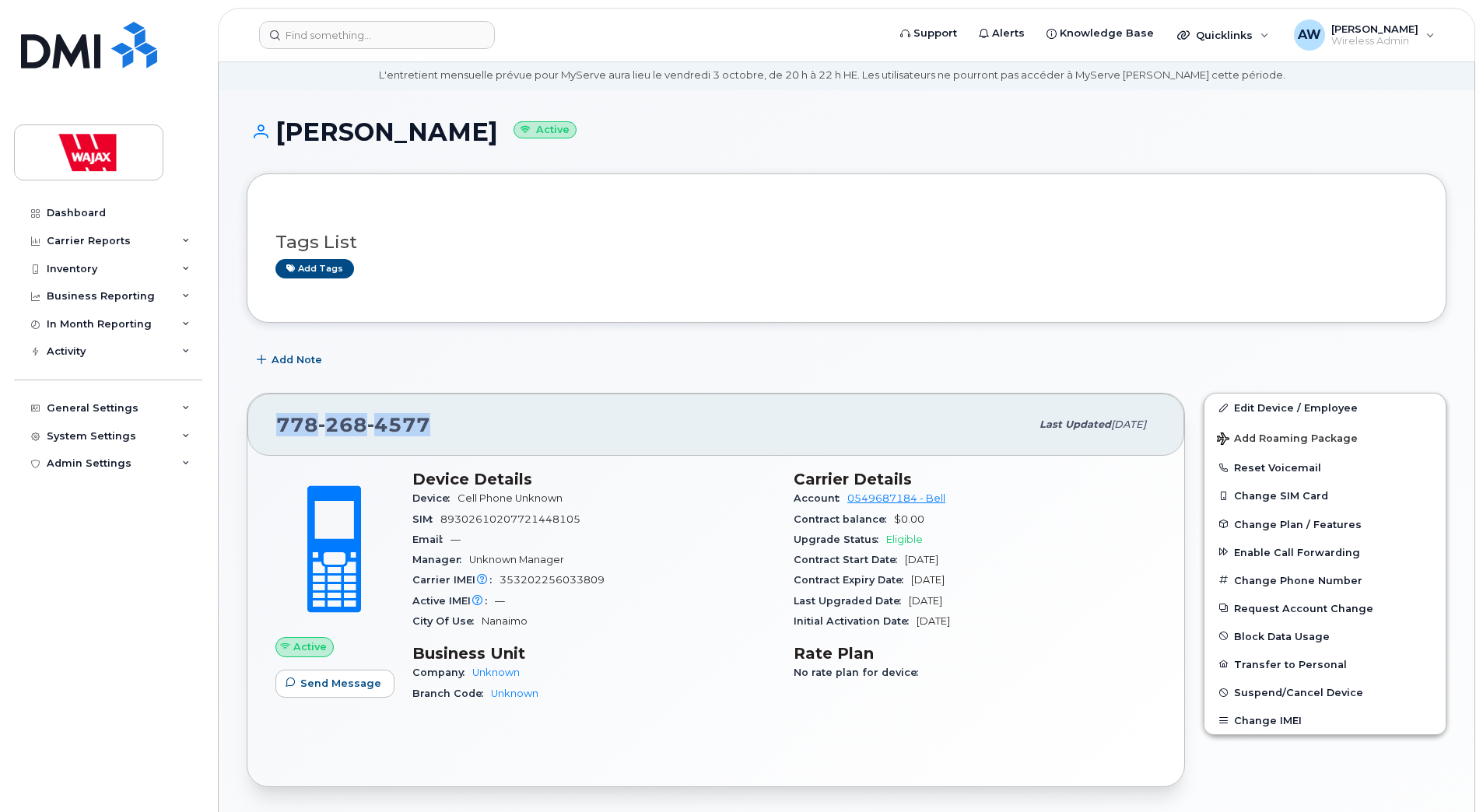
scroll to position [33, 0]
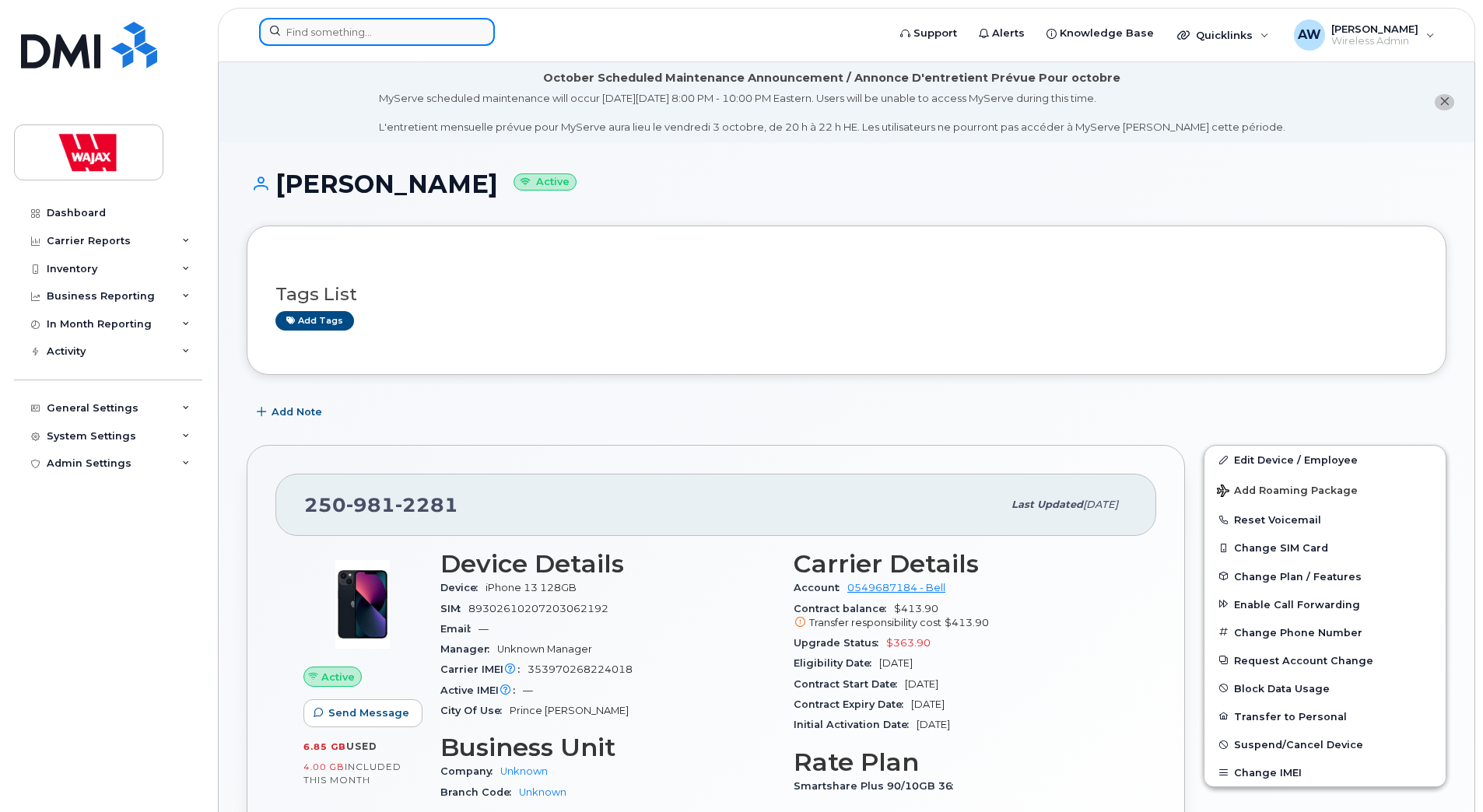
click at [323, 26] on input at bounding box center [377, 31] width 236 height 28
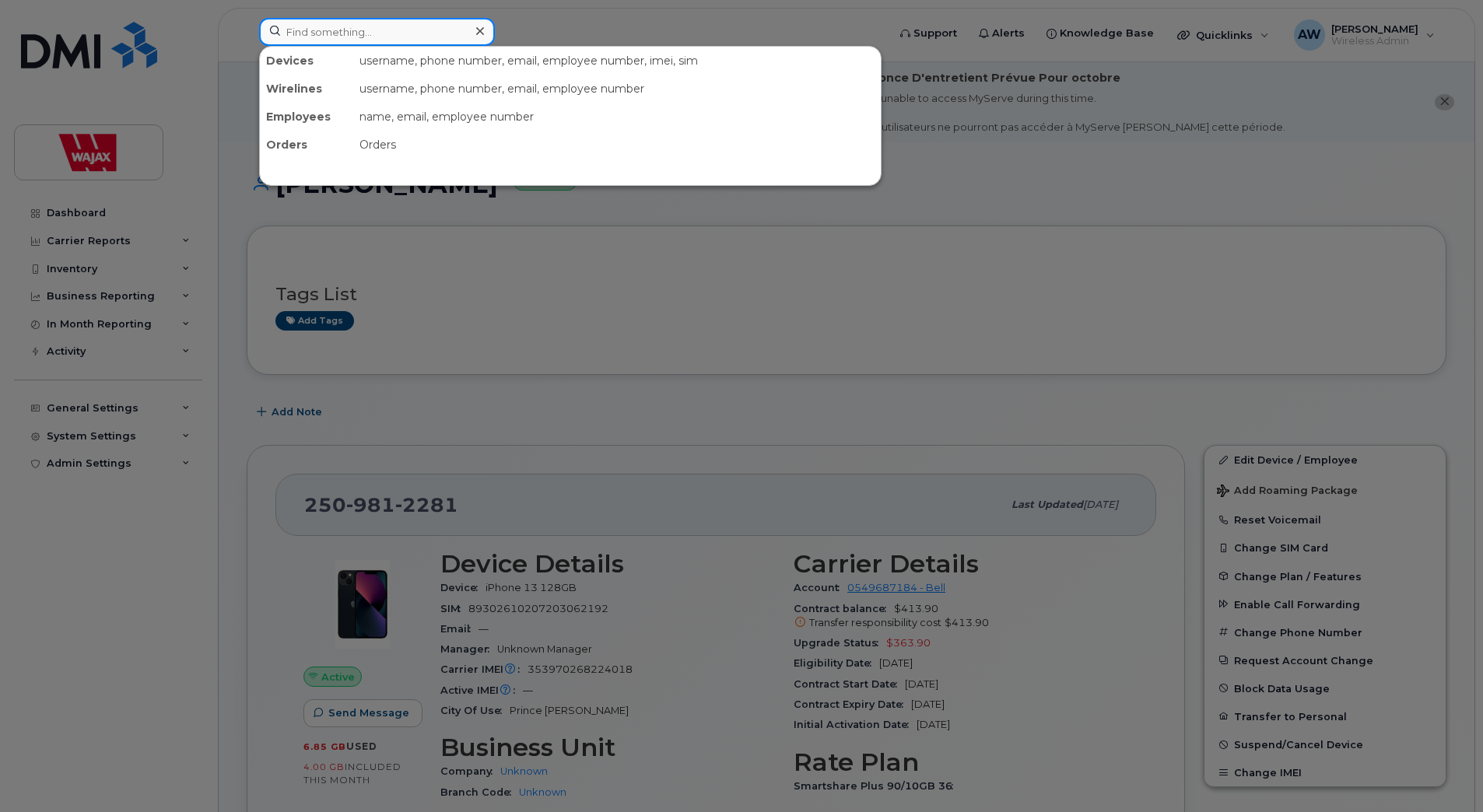
paste input "7782684577"
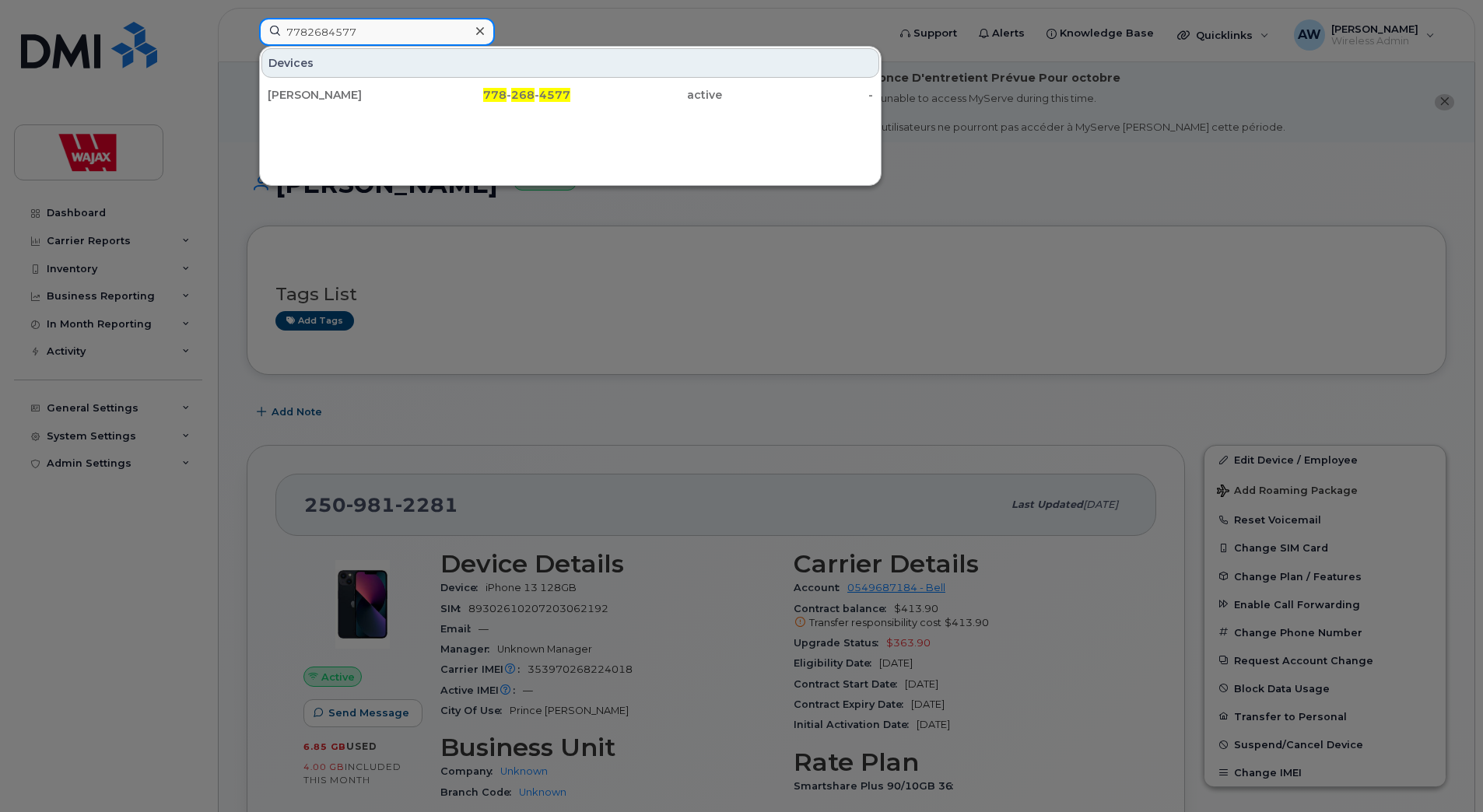
drag, startPoint x: 388, startPoint y: 37, endPoint x: 180, endPoint y: 26, distance: 208.3
click at [247, 26] on div "7782684577 Devices [PERSON_NAME] 778 - 268 - 4577 active -" at bounding box center [568, 34] width 643 height 34
paste input "[PERSON_NAME]"
type input "[PERSON_NAME]"
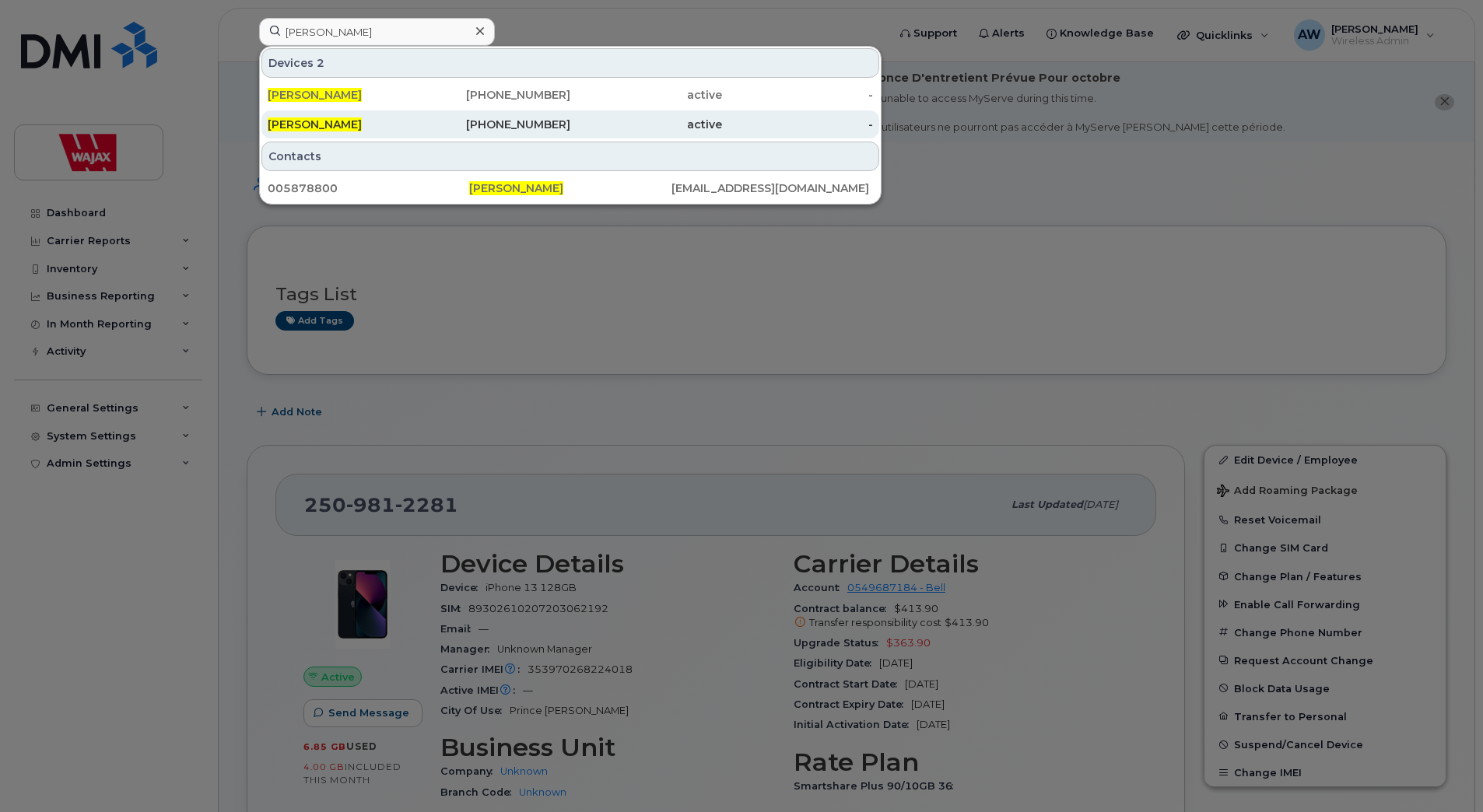
click at [427, 115] on div "[PHONE_NUMBER]" at bounding box center [495, 124] width 152 height 28
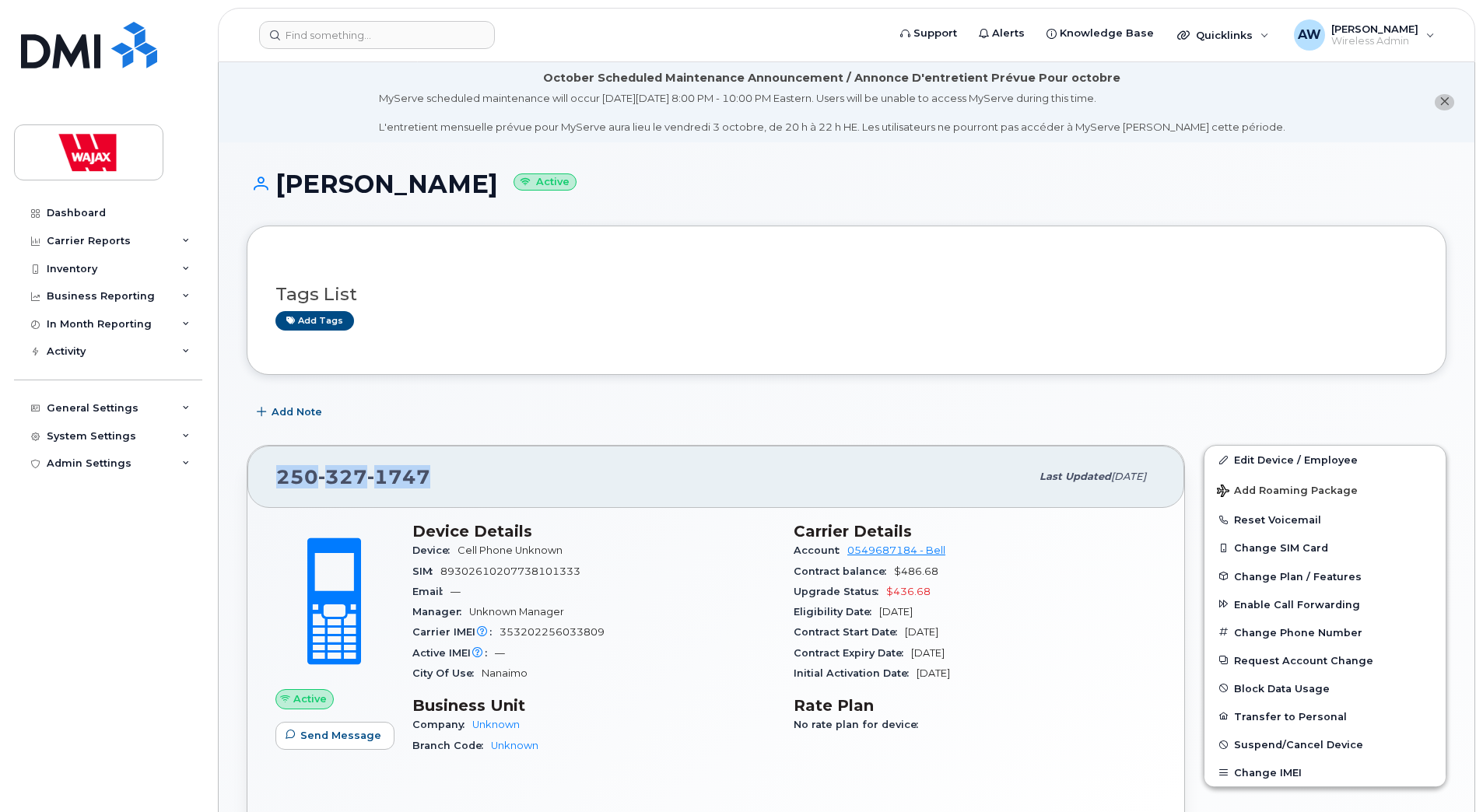
drag, startPoint x: 444, startPoint y: 479, endPoint x: 280, endPoint y: 485, distance: 164.1
click at [280, 485] on div "[PHONE_NUMBER]" at bounding box center [653, 476] width 754 height 33
copy span "[PHONE_NUMBER]"
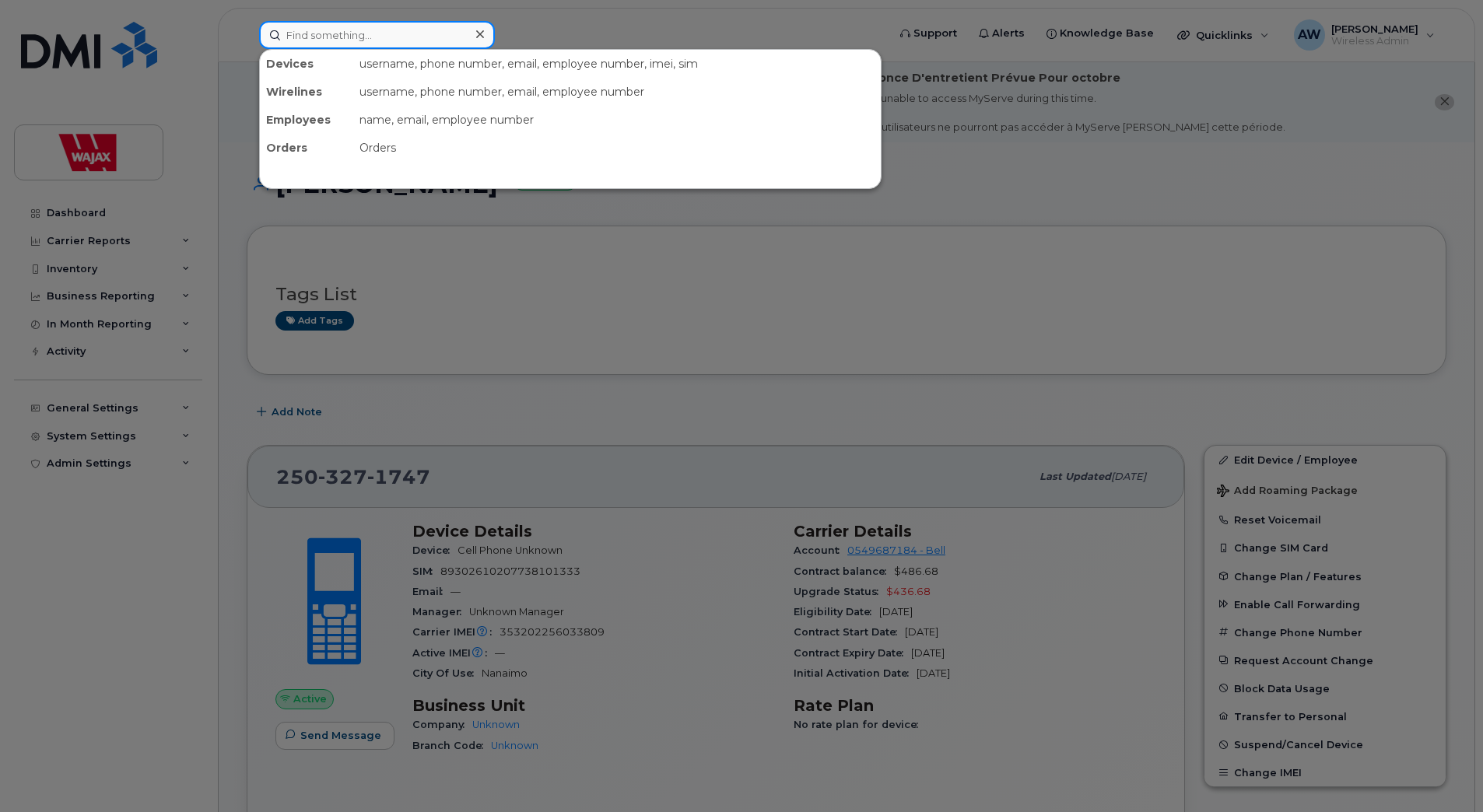
click at [356, 42] on input at bounding box center [377, 34] width 236 height 28
paste input "[PERSON_NAME]"
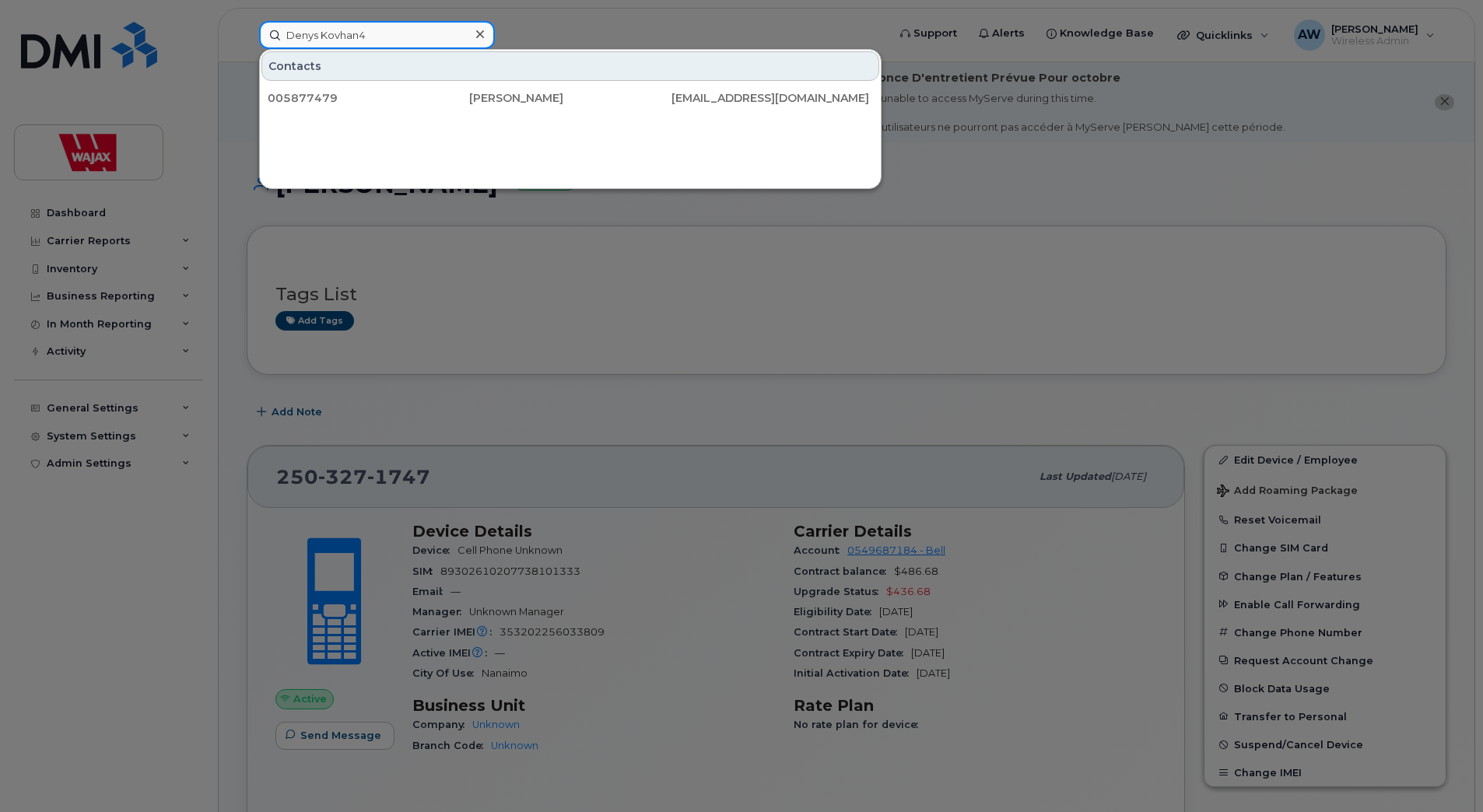
type input "Denys Kovhan43"
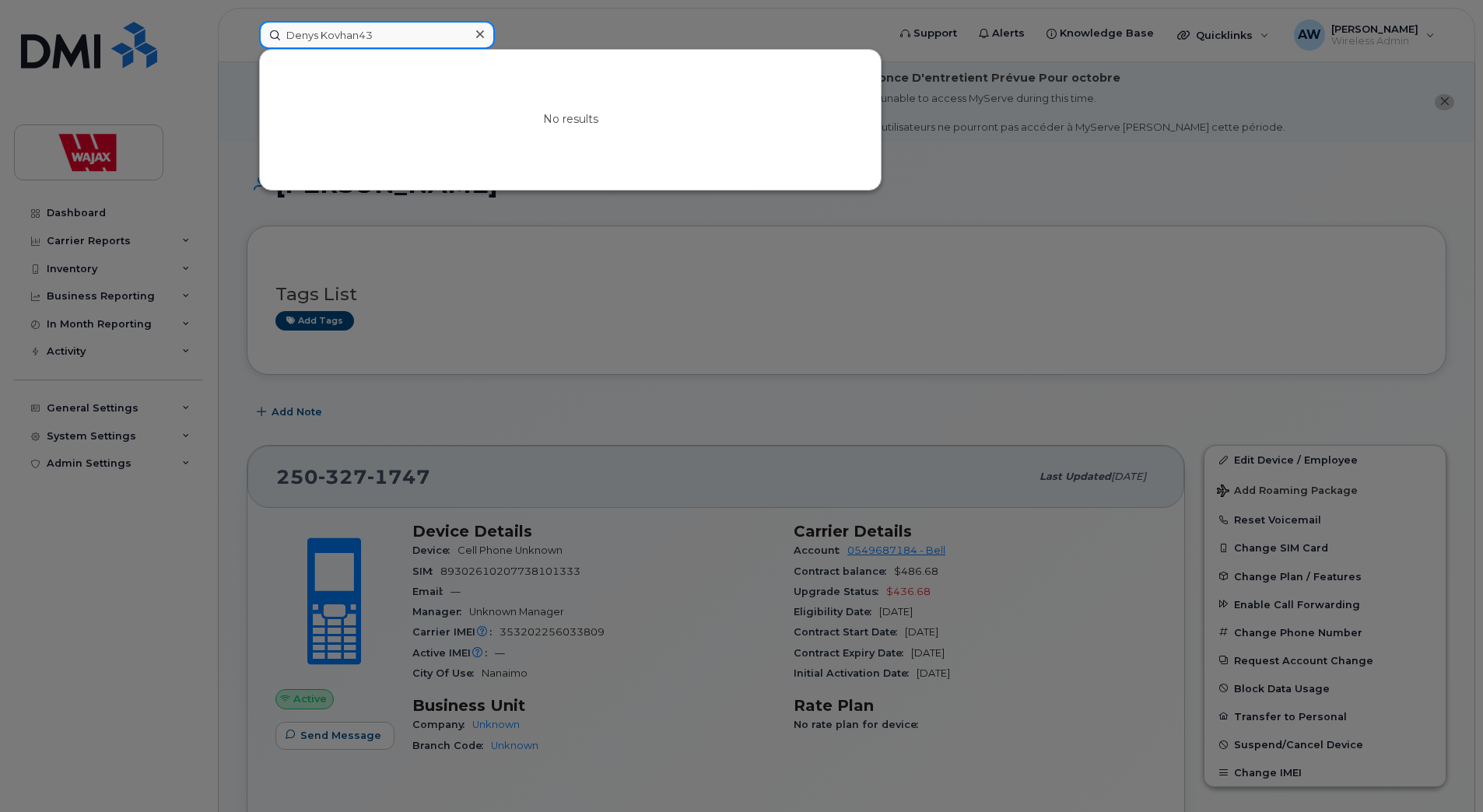
drag, startPoint x: 377, startPoint y: 32, endPoint x: 124, endPoint y: 38, distance: 253.1
click at [247, 38] on div "Denys Kovhan43 No results" at bounding box center [568, 34] width 643 height 28
